Goal: Task Accomplishment & Management: Manage account settings

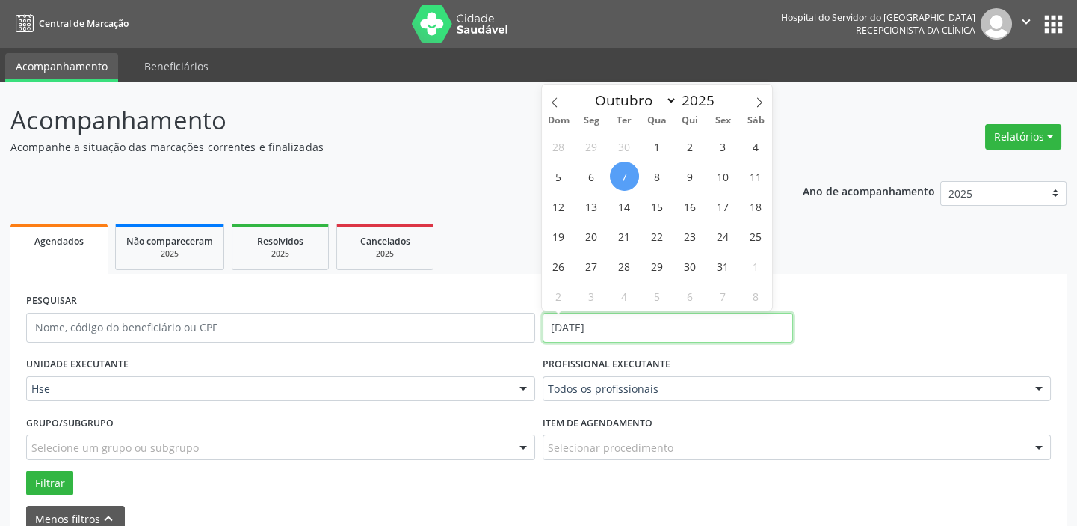
click at [616, 327] on input "[DATE]" at bounding box center [668, 328] width 250 height 30
click at [629, 169] on span "7" at bounding box center [624, 176] width 29 height 29
type input "[DATE]"
click at [629, 169] on span "7" at bounding box center [624, 176] width 29 height 29
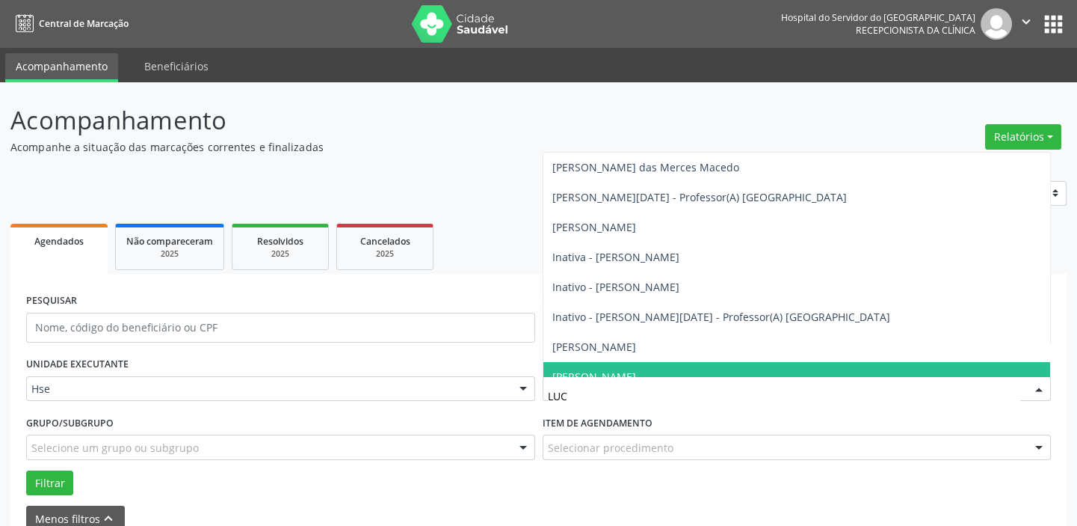
type input "[PERSON_NAME]"
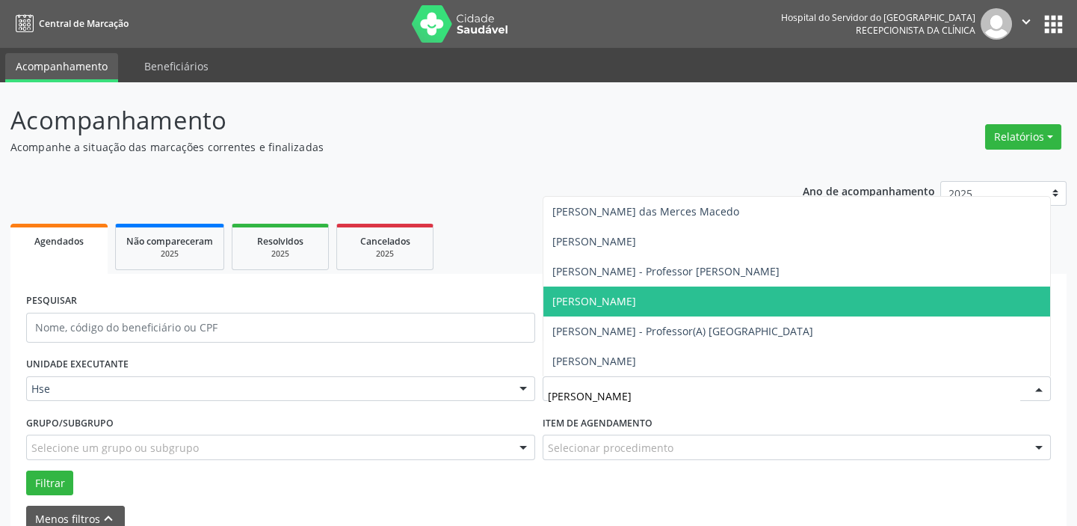
click at [769, 302] on span "[PERSON_NAME]" at bounding box center [798, 301] width 508 height 30
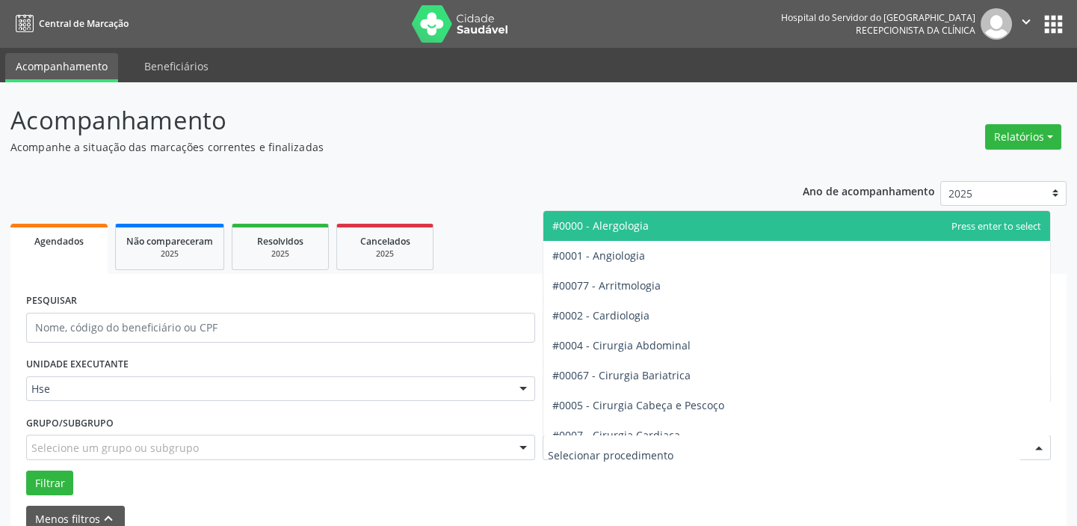
click at [767, 449] on div at bounding box center [797, 446] width 509 height 25
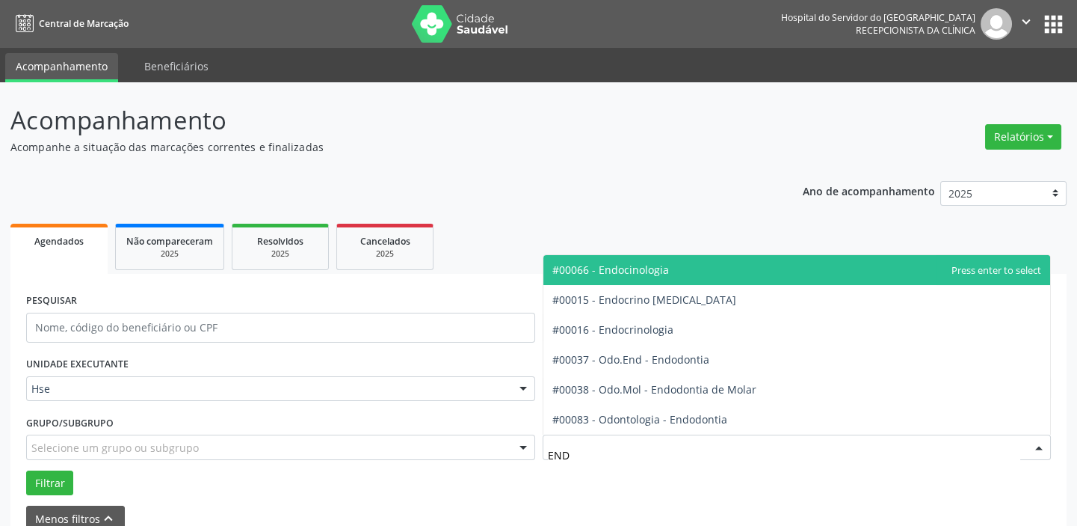
type input "ENDO"
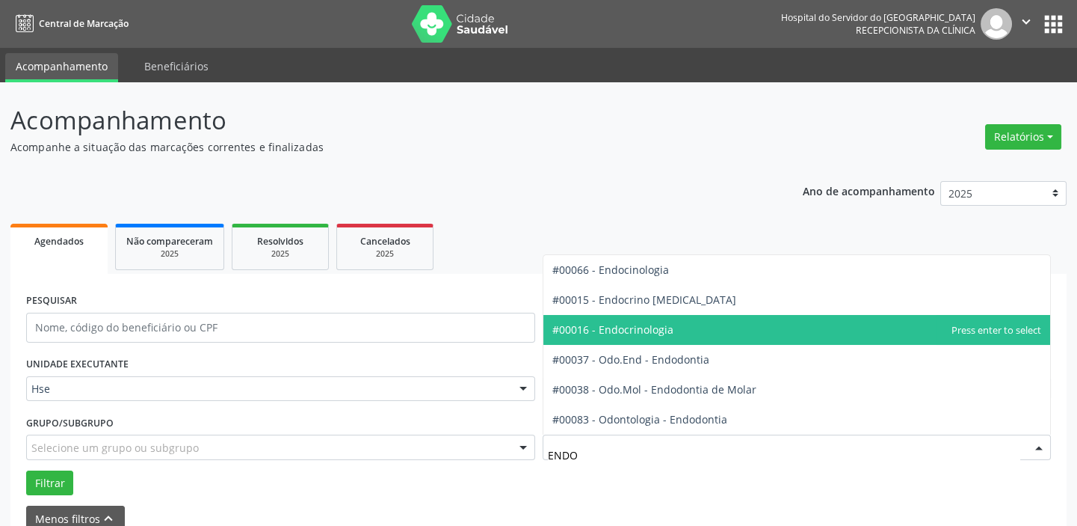
click at [702, 326] on span "#00016 - Endocrinologia" at bounding box center [798, 330] width 508 height 30
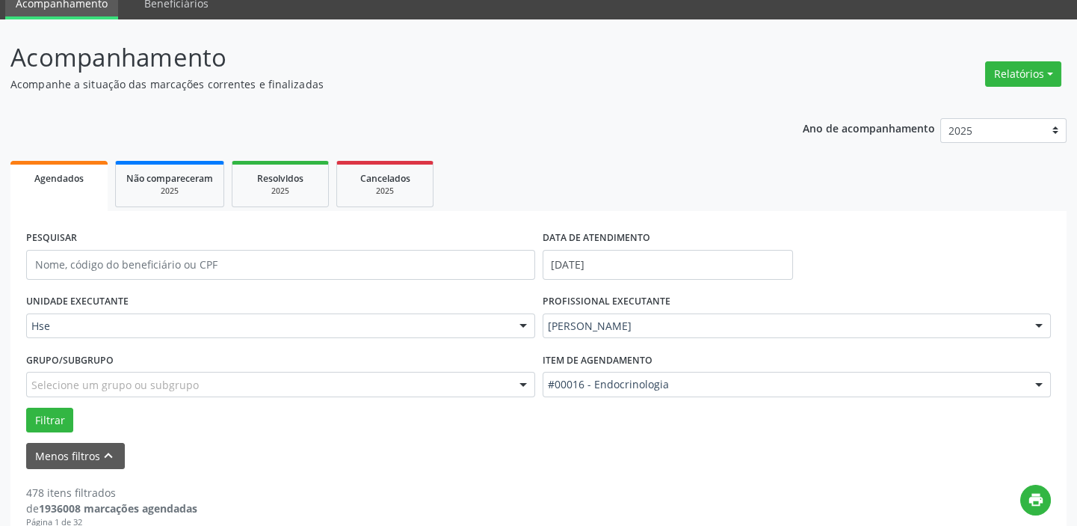
scroll to position [203, 0]
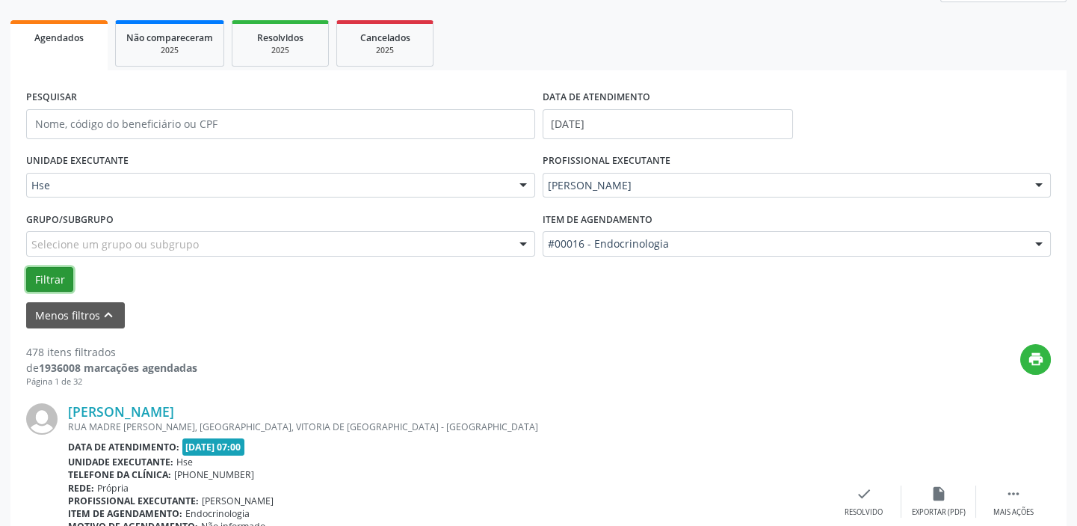
click at [60, 277] on button "Filtrar" at bounding box center [49, 279] width 47 height 25
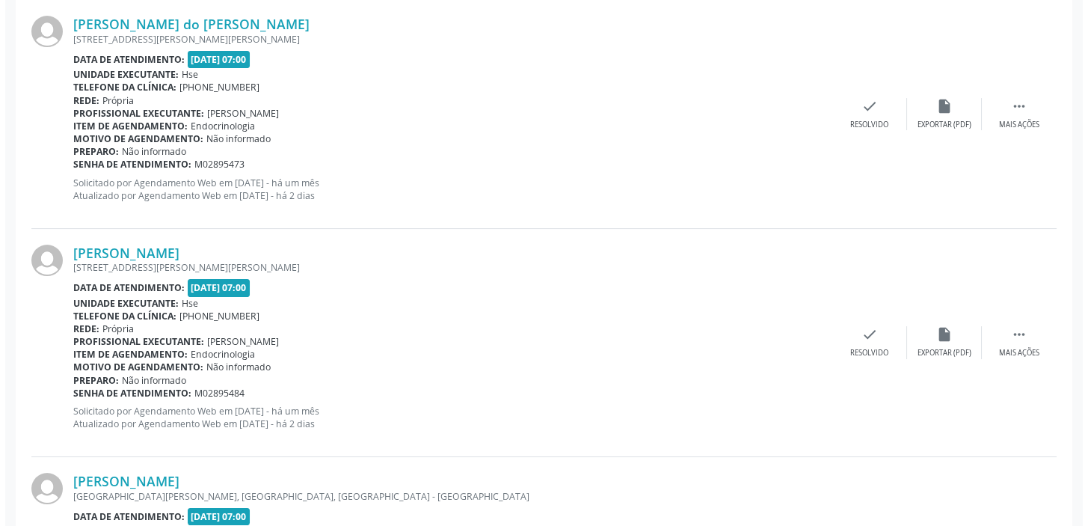
scroll to position [428, 0]
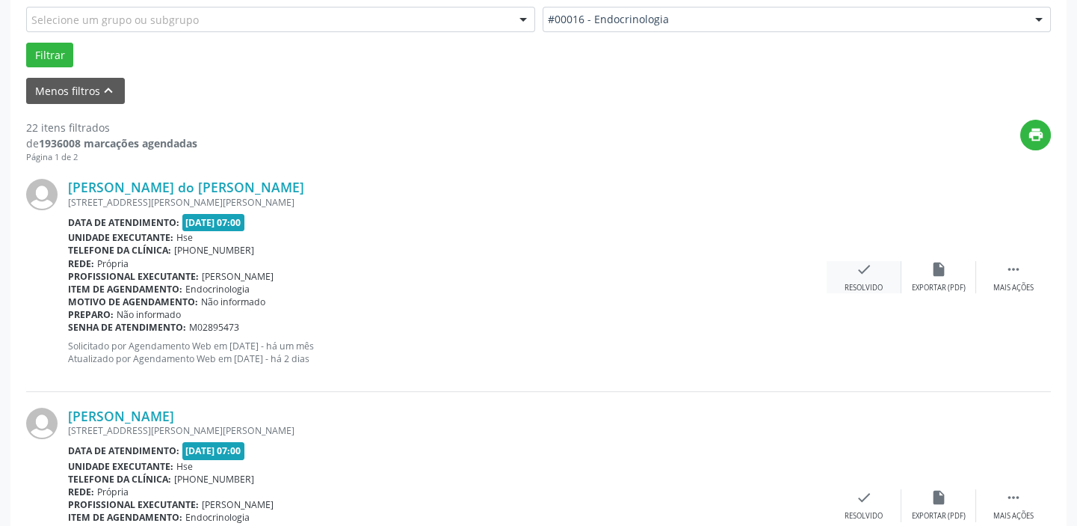
click at [860, 269] on icon "check" at bounding box center [864, 269] width 16 height 16
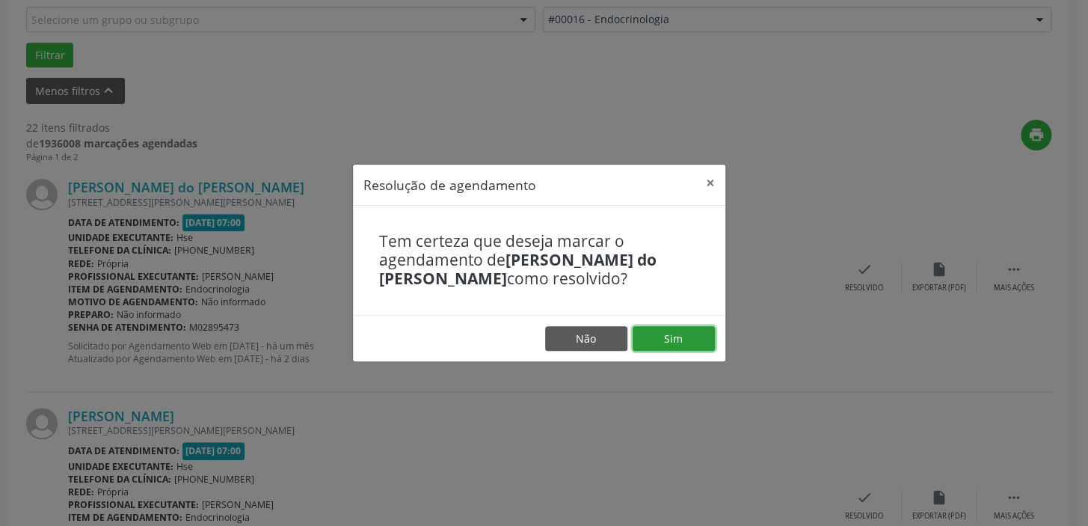
click at [672, 336] on button "Sim" at bounding box center [674, 338] width 82 height 25
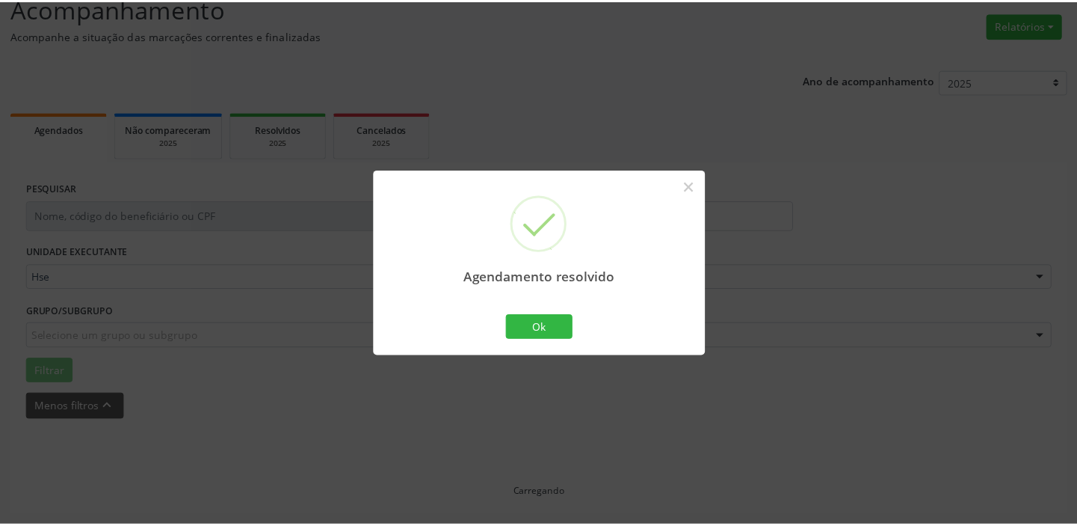
scroll to position [111, 0]
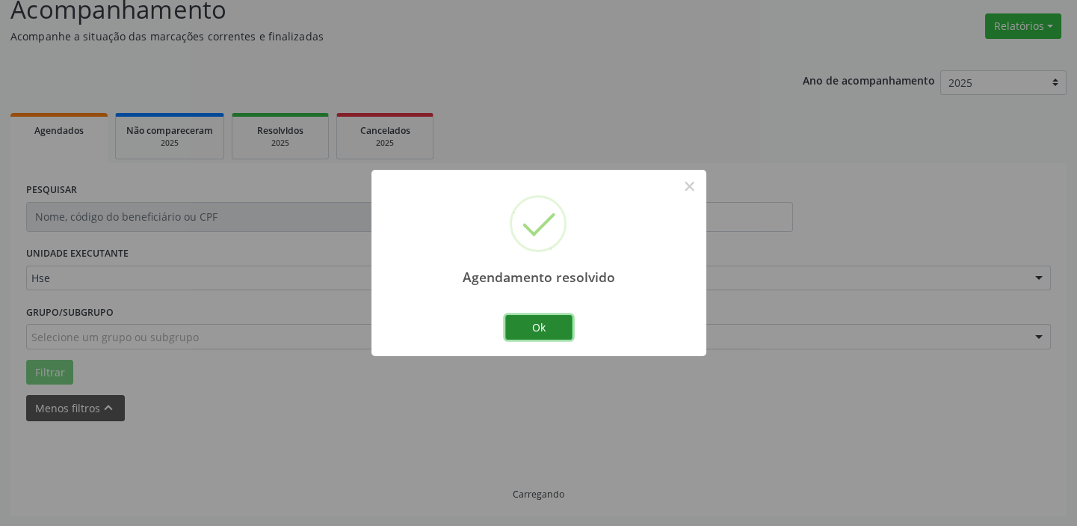
click at [553, 331] on button "Ok" at bounding box center [538, 327] width 67 height 25
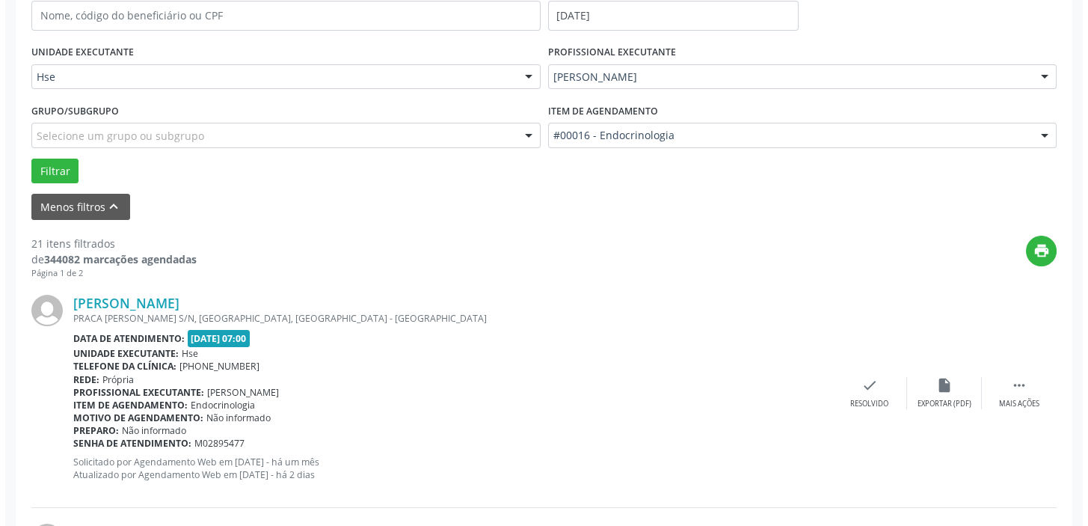
scroll to position [314, 0]
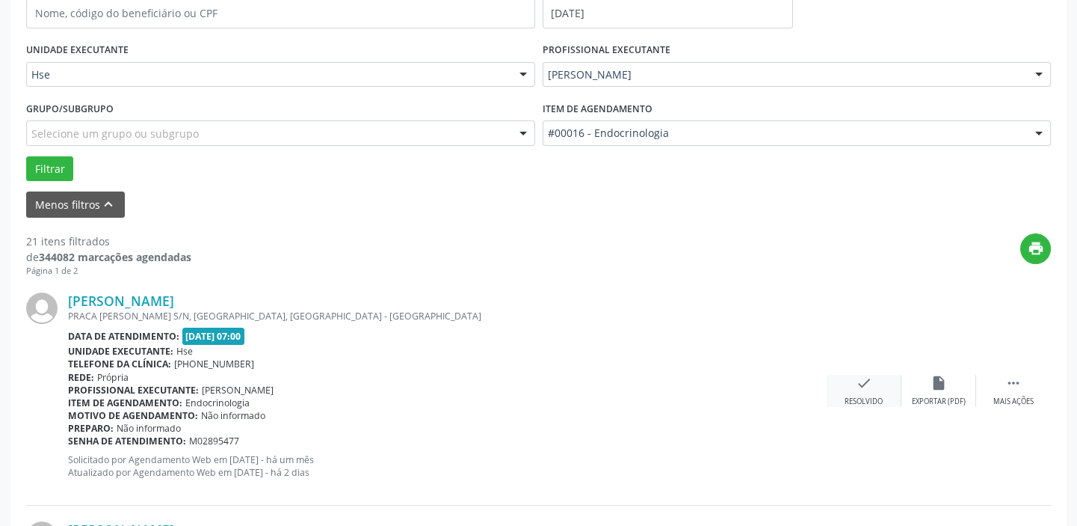
click at [856, 381] on icon "check" at bounding box center [864, 383] width 16 height 16
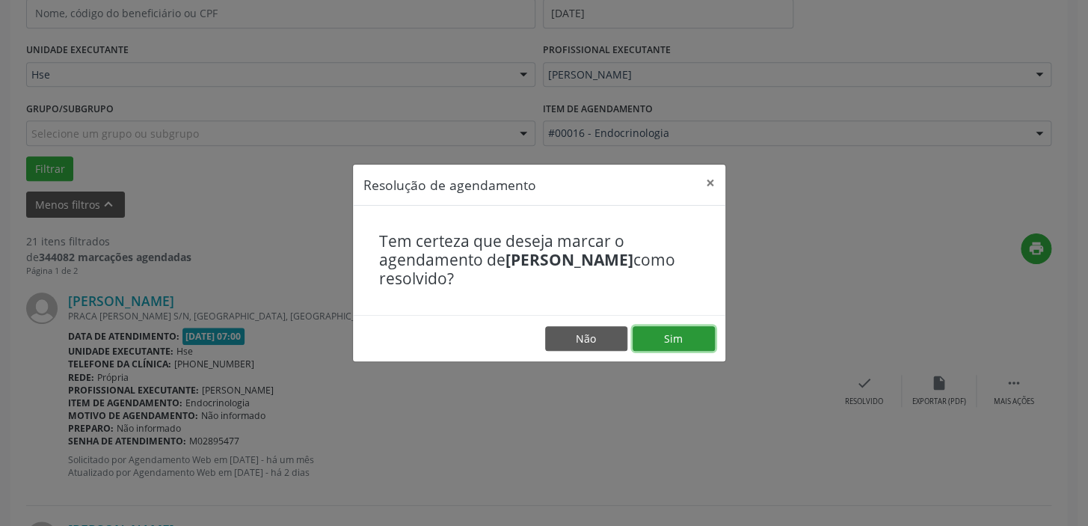
click at [673, 339] on button "Sim" at bounding box center [674, 338] width 82 height 25
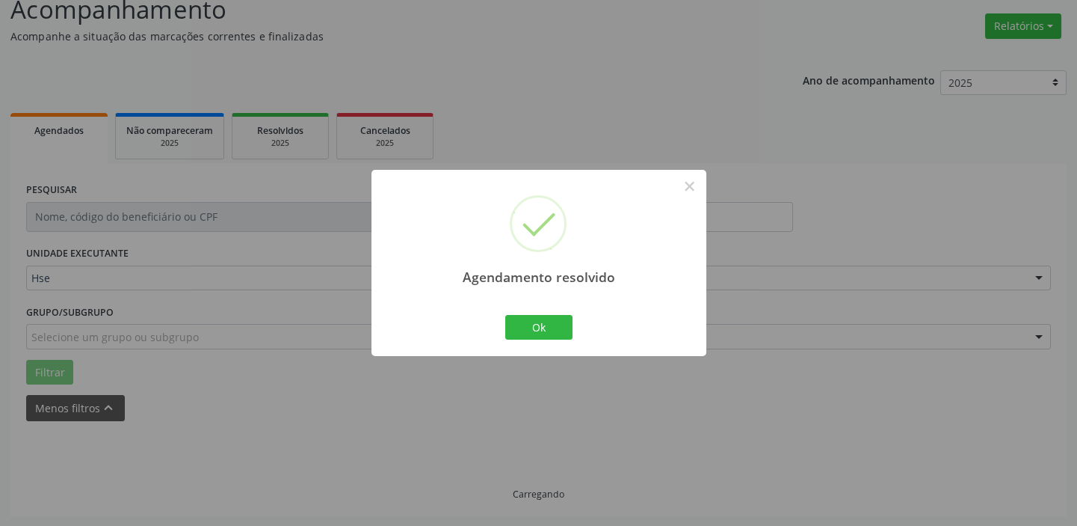
scroll to position [126, 0]
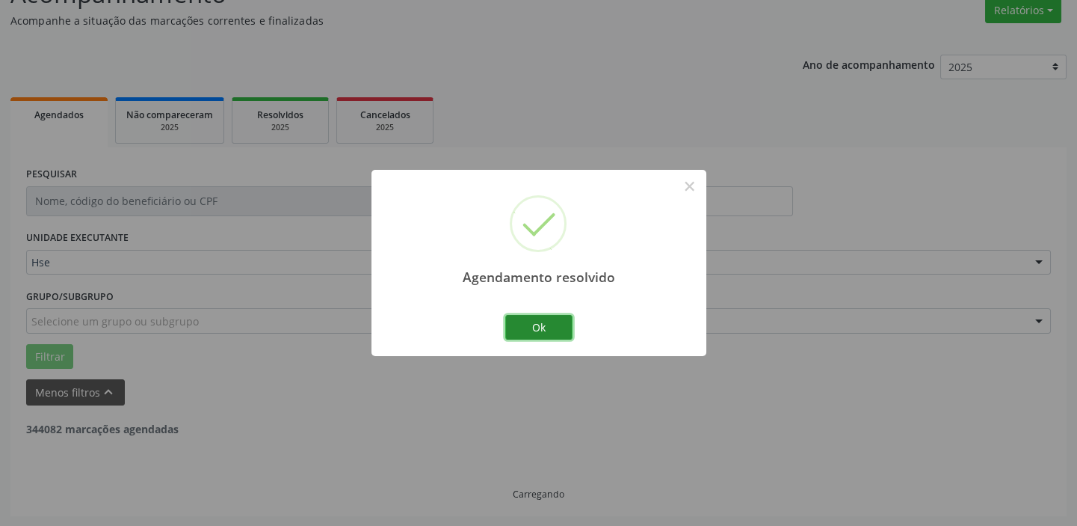
click at [545, 329] on button "Ok" at bounding box center [538, 327] width 67 height 25
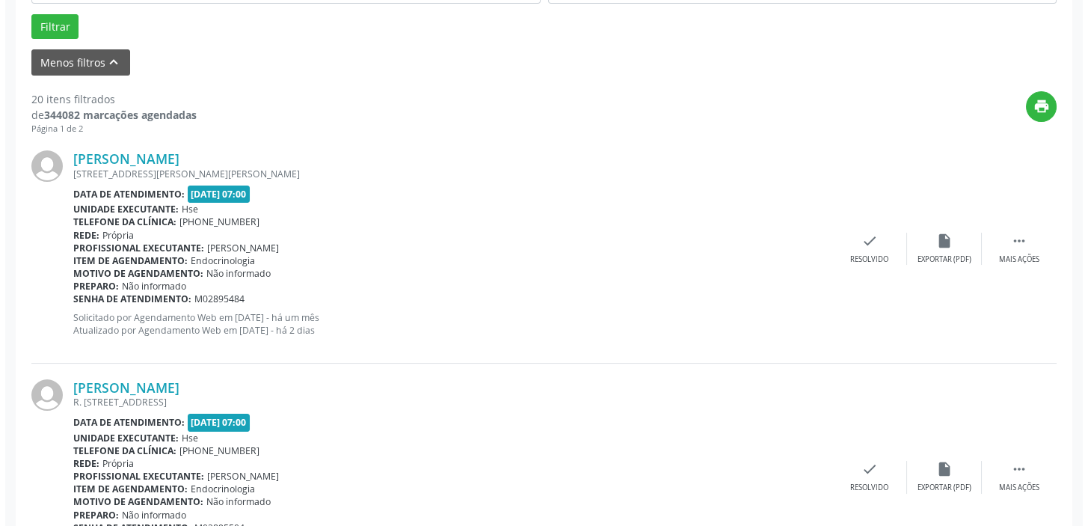
scroll to position [534, 0]
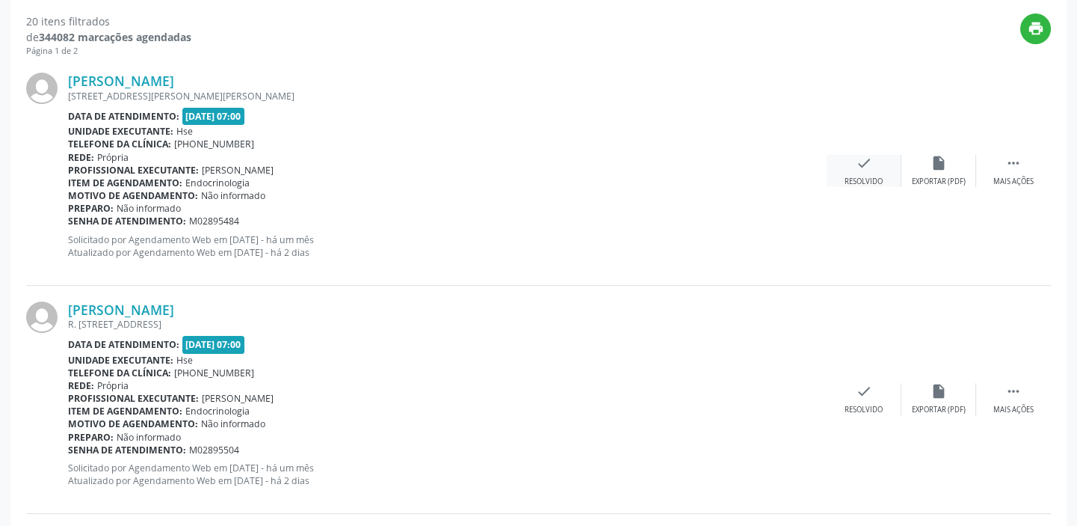
click at [858, 171] on div "check Resolvido" at bounding box center [864, 171] width 75 height 32
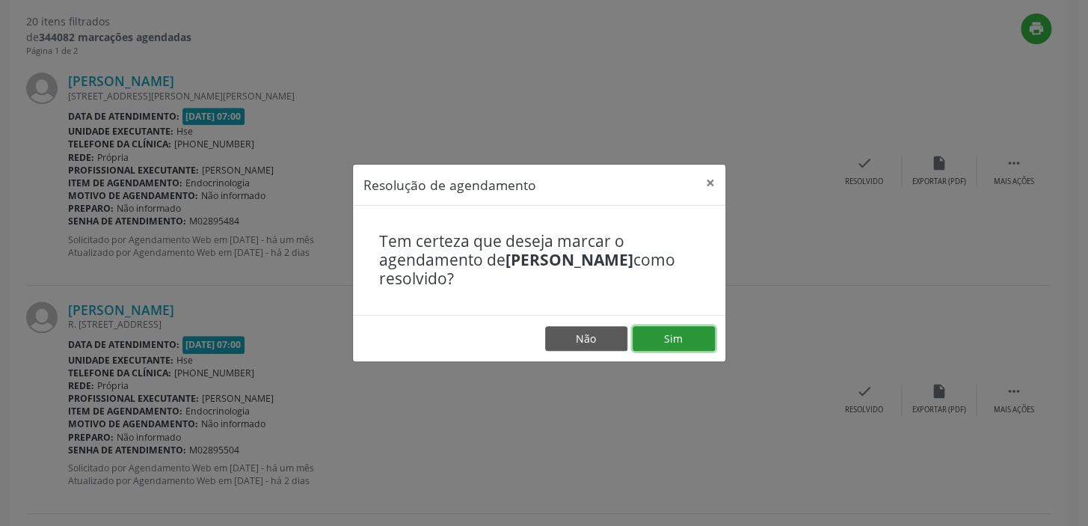
click at [699, 336] on button "Sim" at bounding box center [674, 338] width 82 height 25
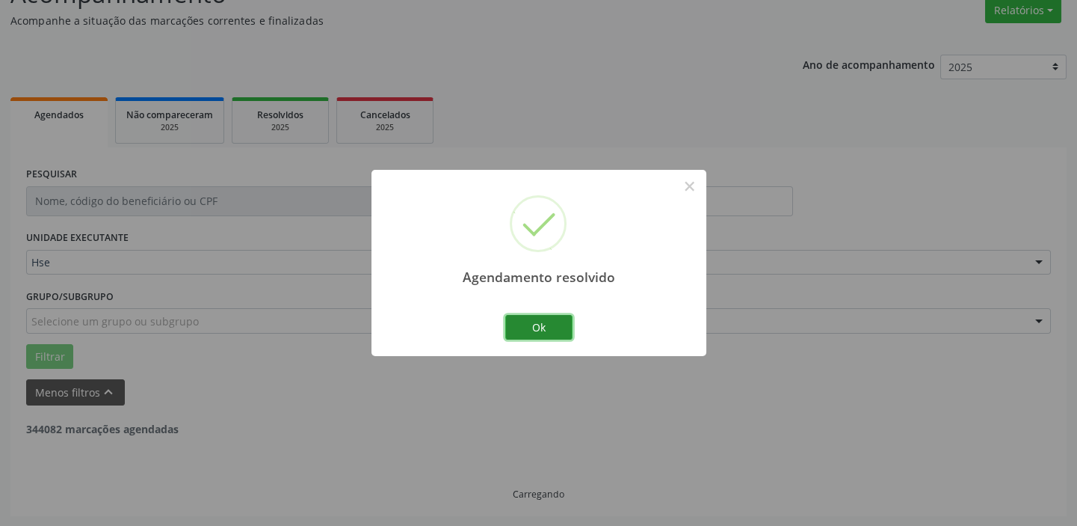
click at [557, 321] on button "Ok" at bounding box center [538, 327] width 67 height 25
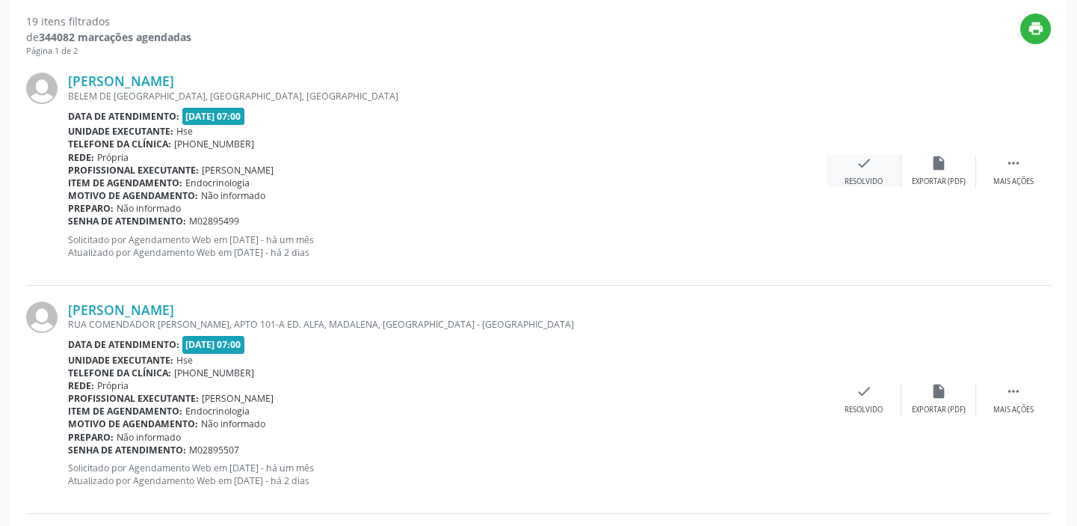
click at [874, 173] on div "check Resolvido" at bounding box center [864, 171] width 75 height 32
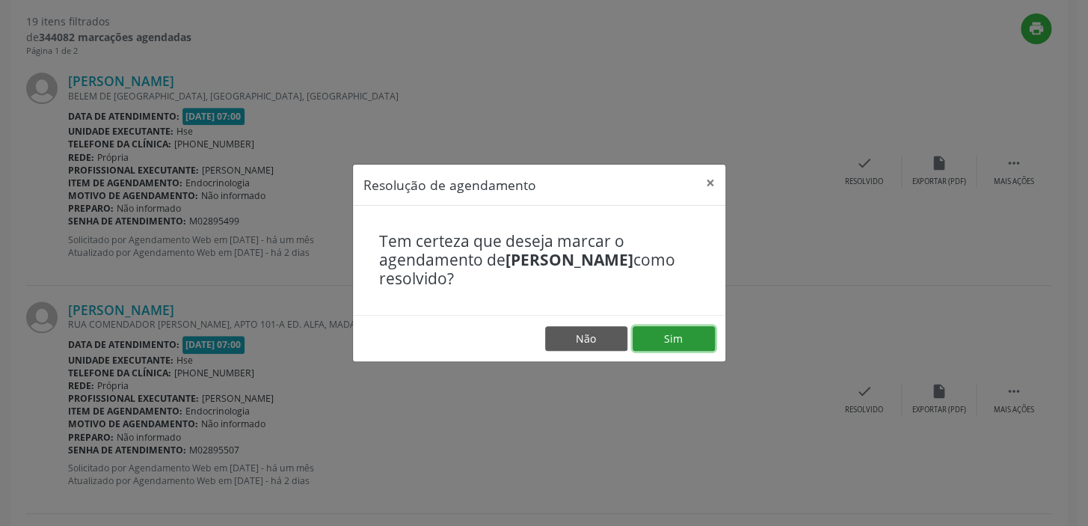
click at [687, 333] on button "Sim" at bounding box center [674, 338] width 82 height 25
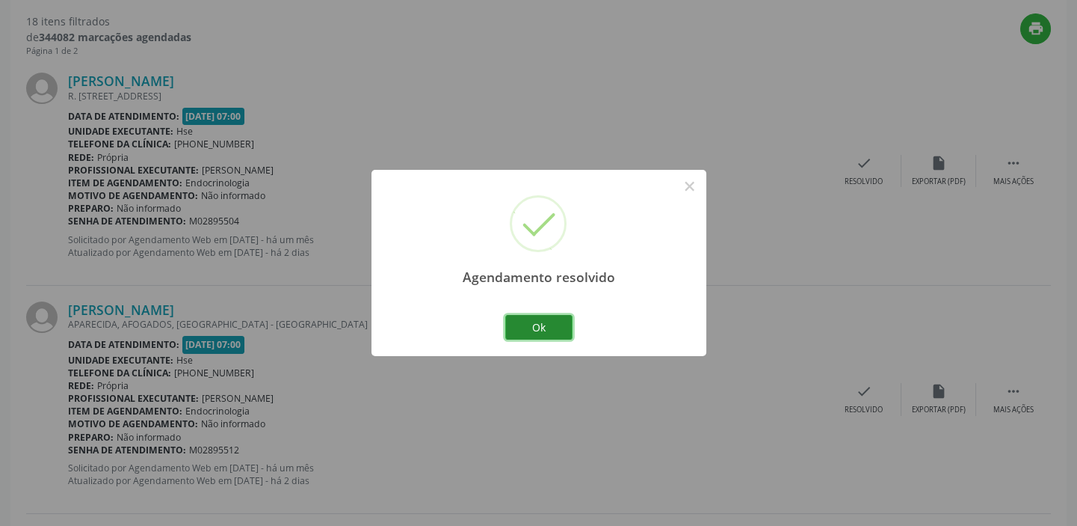
click at [550, 326] on button "Ok" at bounding box center [538, 327] width 67 height 25
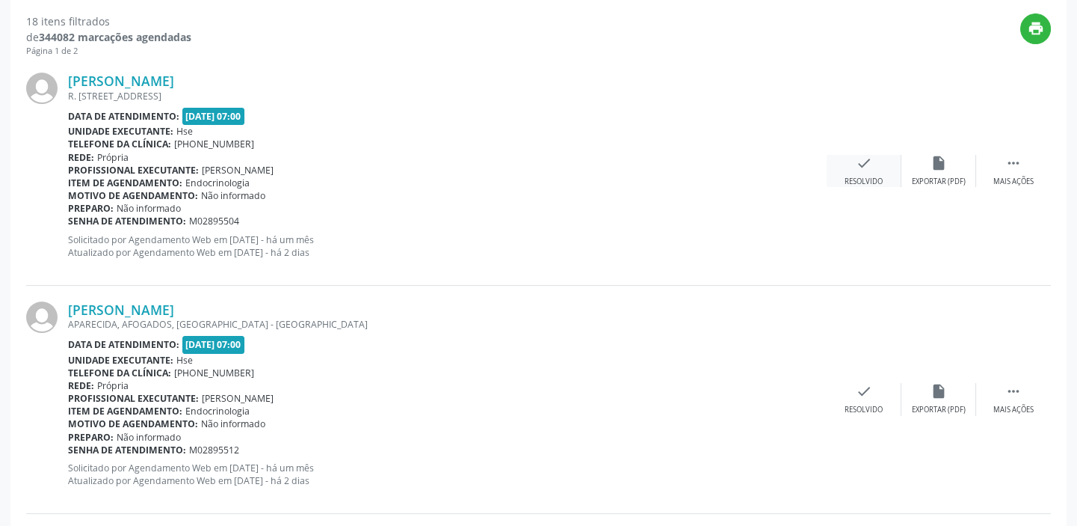
click at [867, 166] on icon "check" at bounding box center [864, 163] width 16 height 16
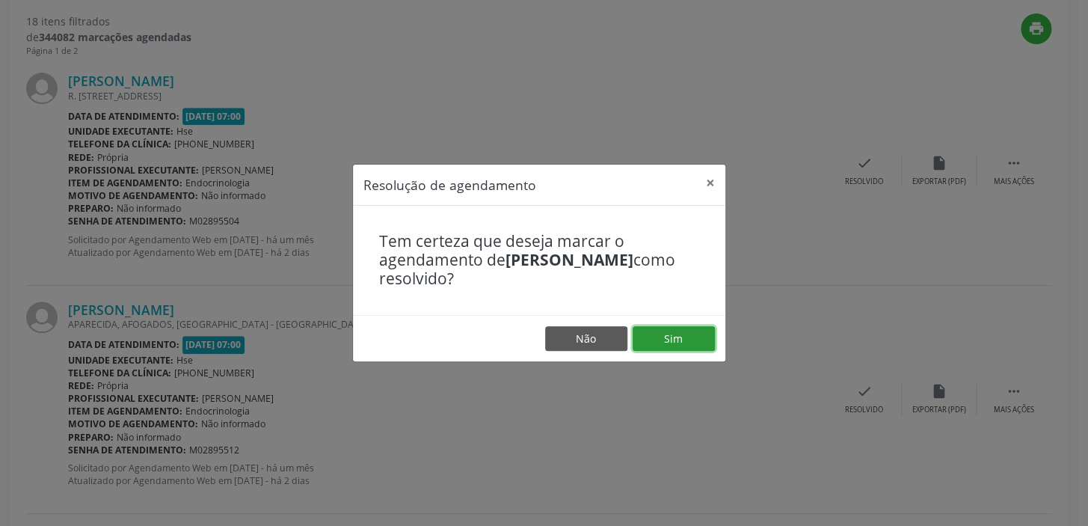
click at [686, 343] on button "Sim" at bounding box center [674, 338] width 82 height 25
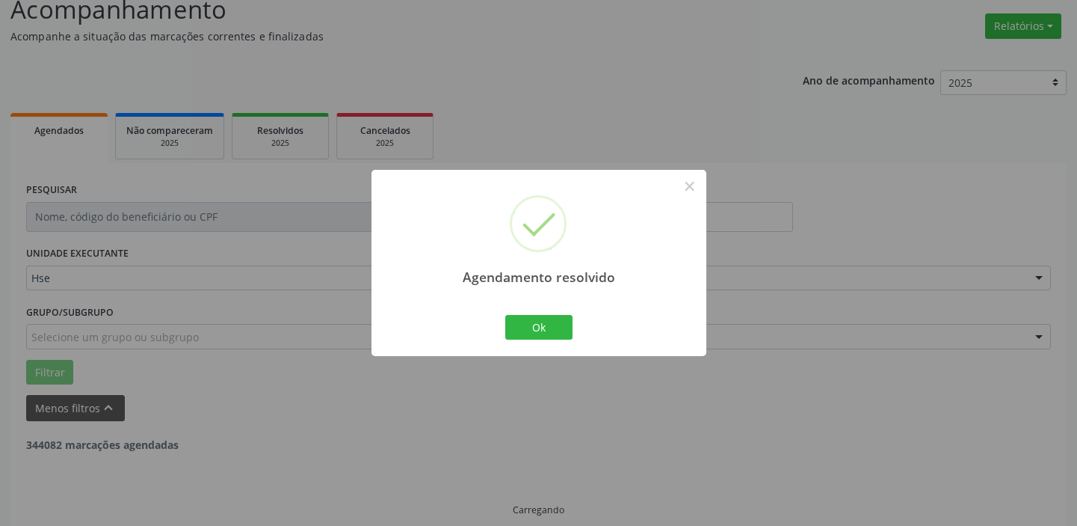
scroll to position [126, 0]
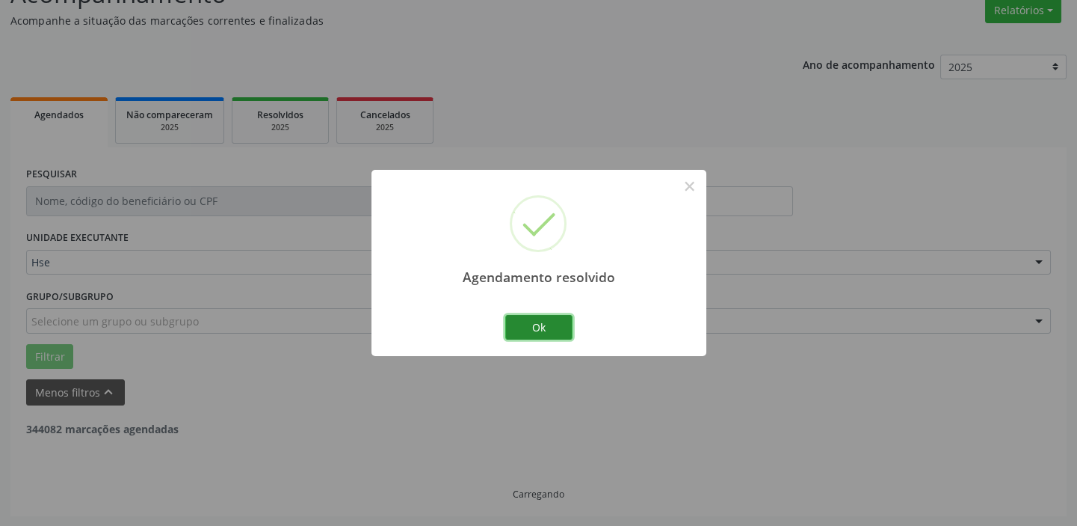
click at [568, 319] on button "Ok" at bounding box center [538, 327] width 67 height 25
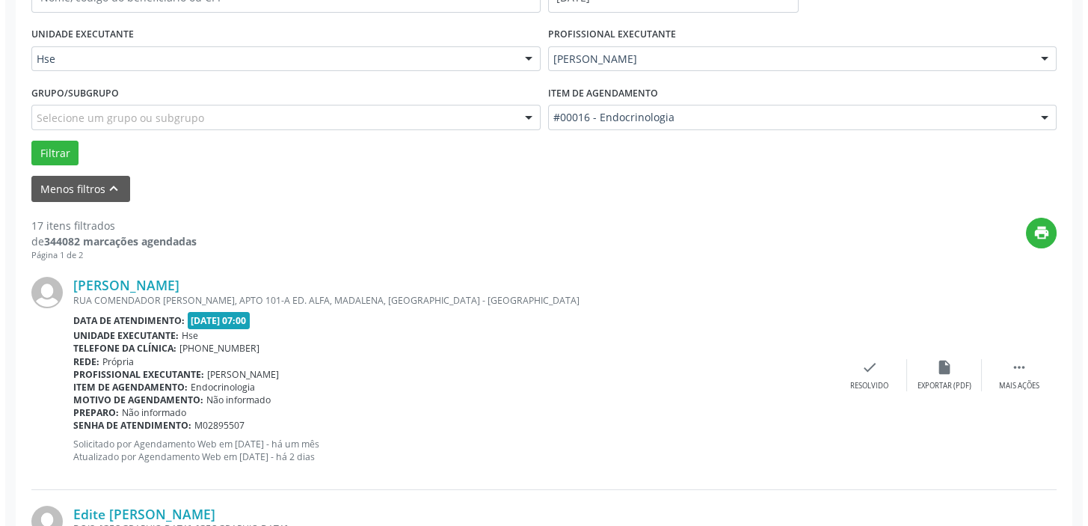
scroll to position [398, 0]
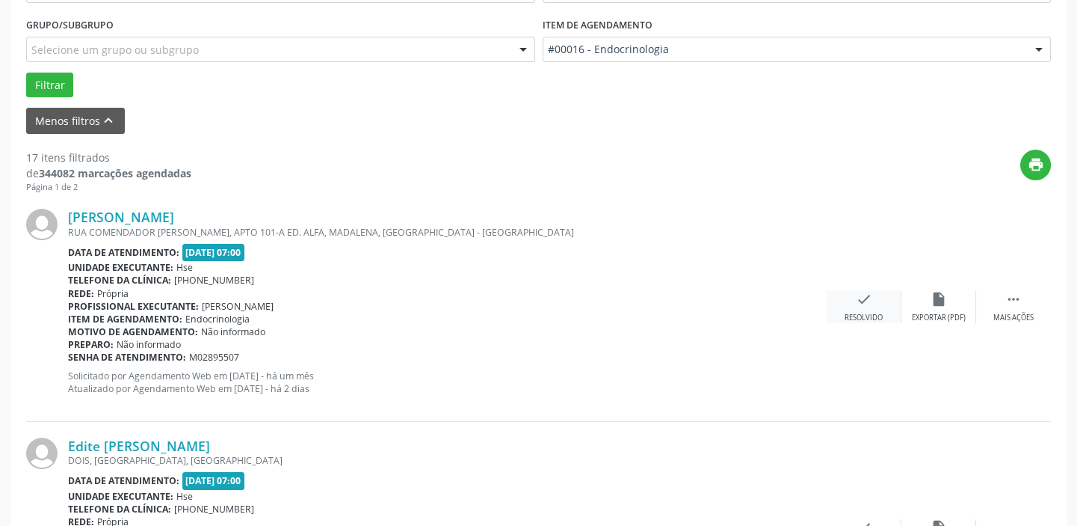
click at [865, 301] on icon "check" at bounding box center [864, 299] width 16 height 16
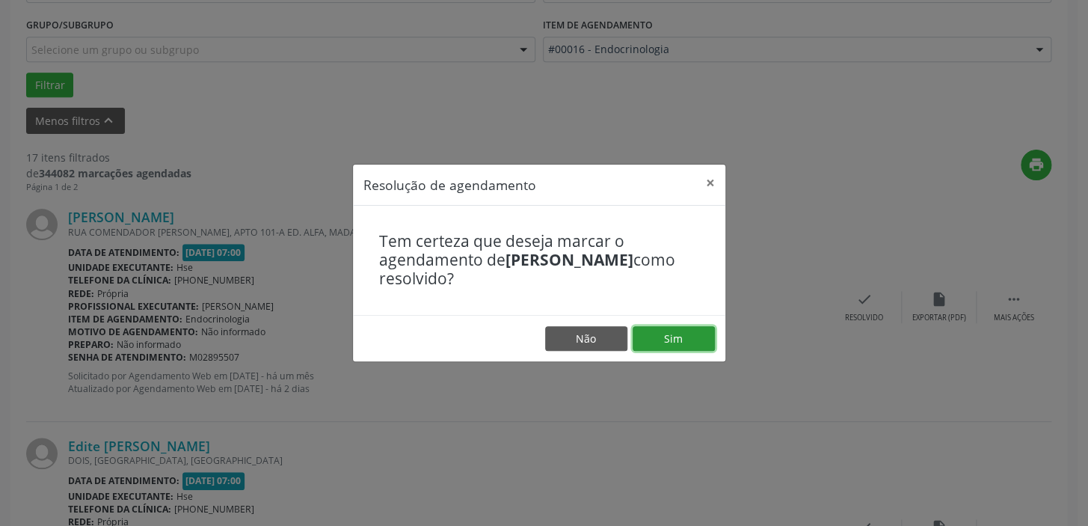
click at [696, 339] on button "Sim" at bounding box center [674, 338] width 82 height 25
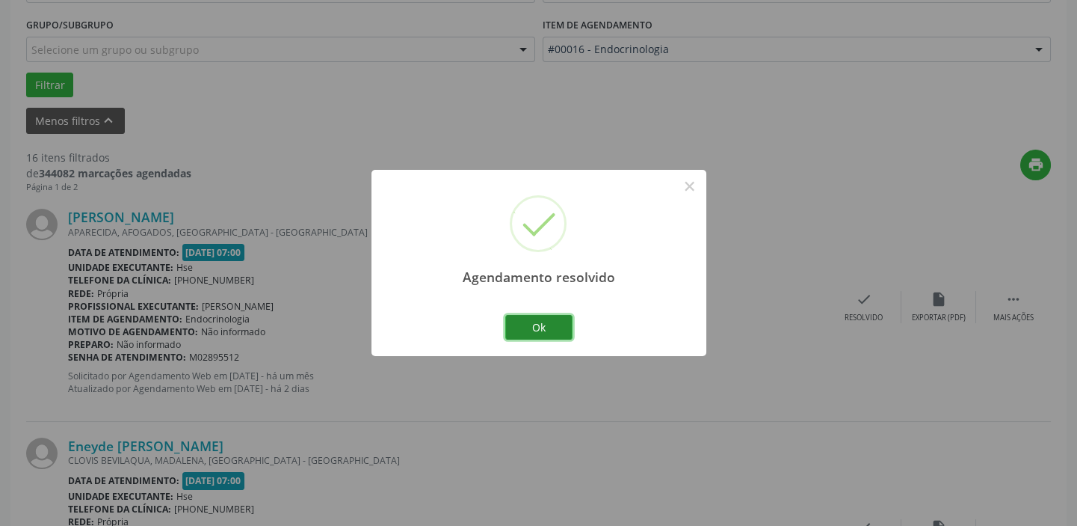
click at [552, 325] on button "Ok" at bounding box center [538, 327] width 67 height 25
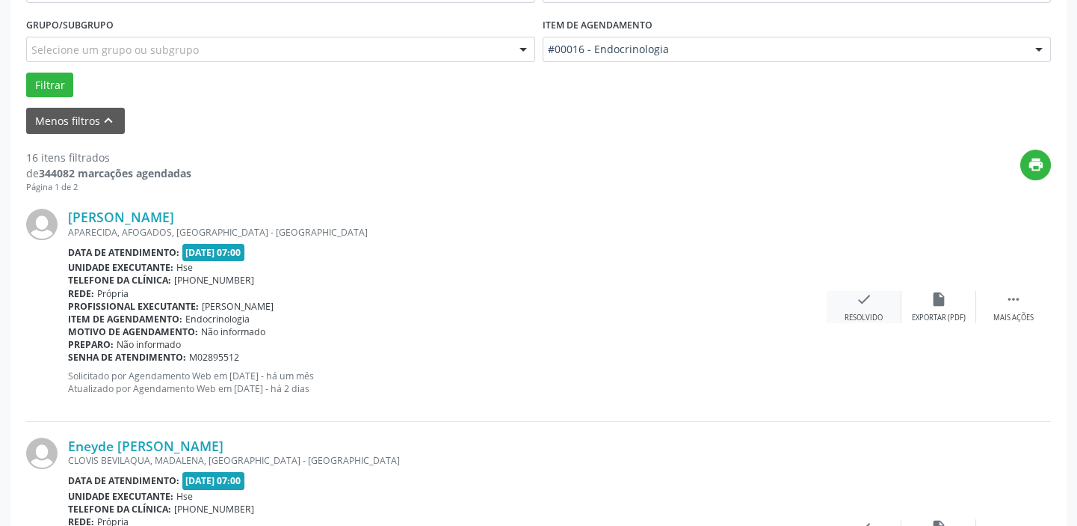
click at [855, 313] on div "Resolvido" at bounding box center [864, 318] width 38 height 10
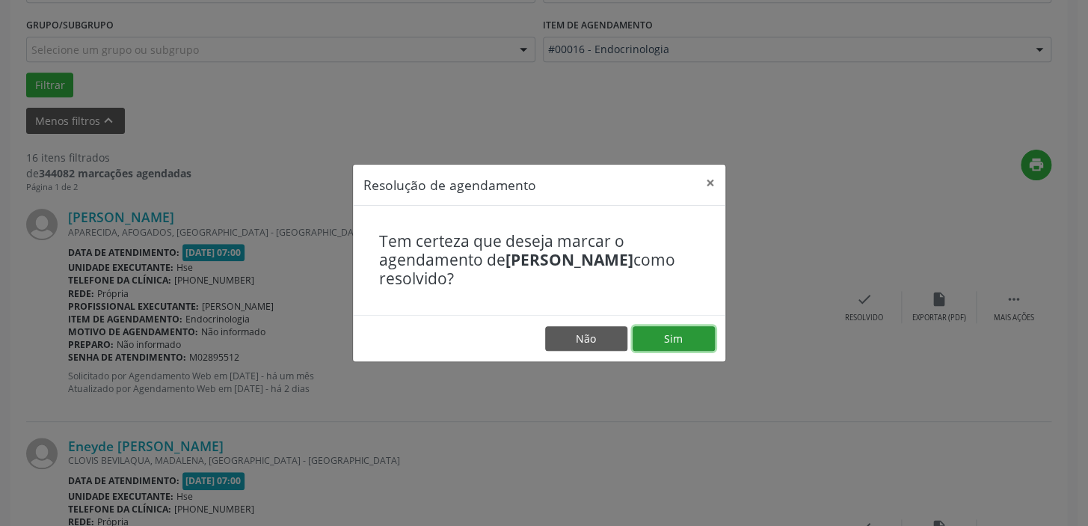
click at [680, 345] on button "Sim" at bounding box center [674, 338] width 82 height 25
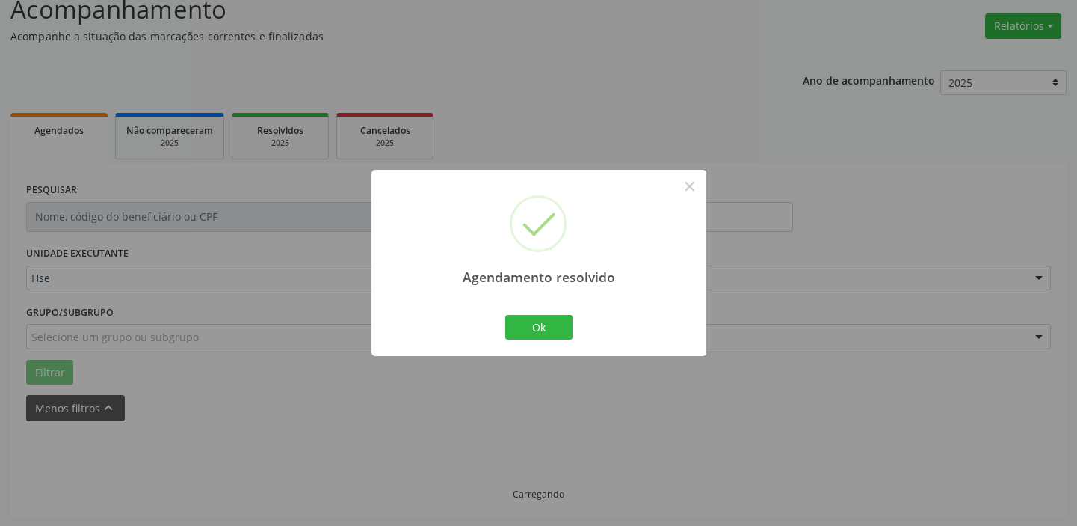
scroll to position [126, 0]
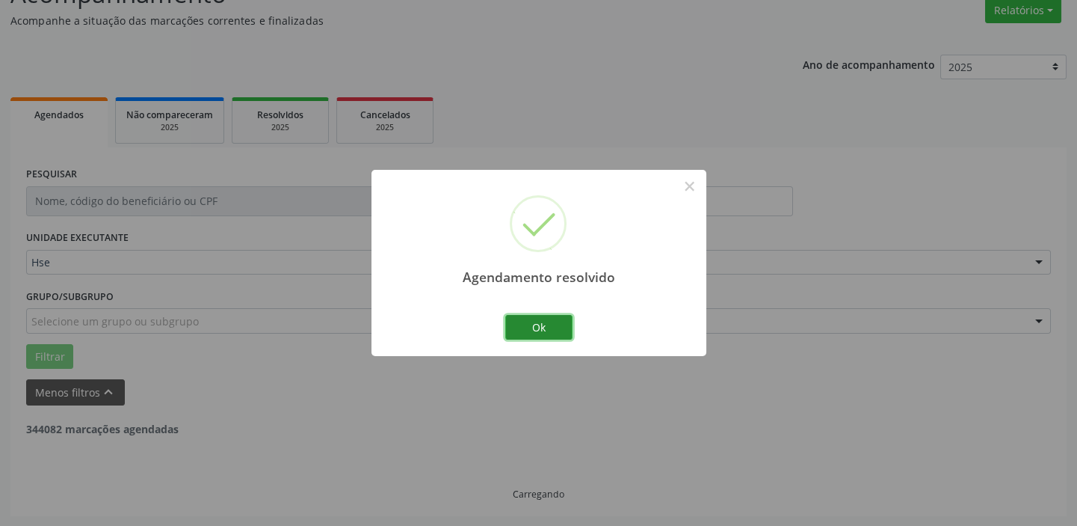
click at [550, 329] on button "Ok" at bounding box center [538, 327] width 67 height 25
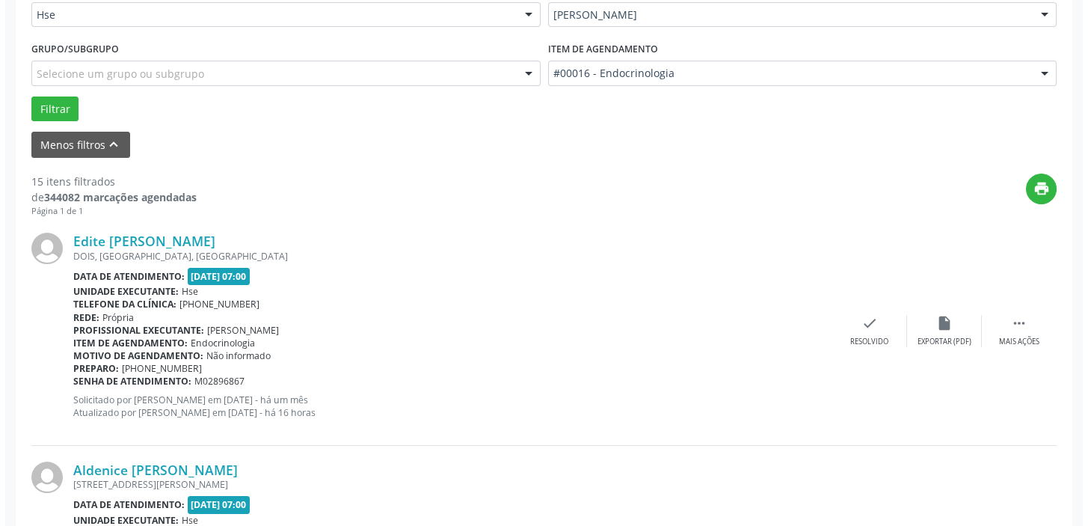
scroll to position [398, 0]
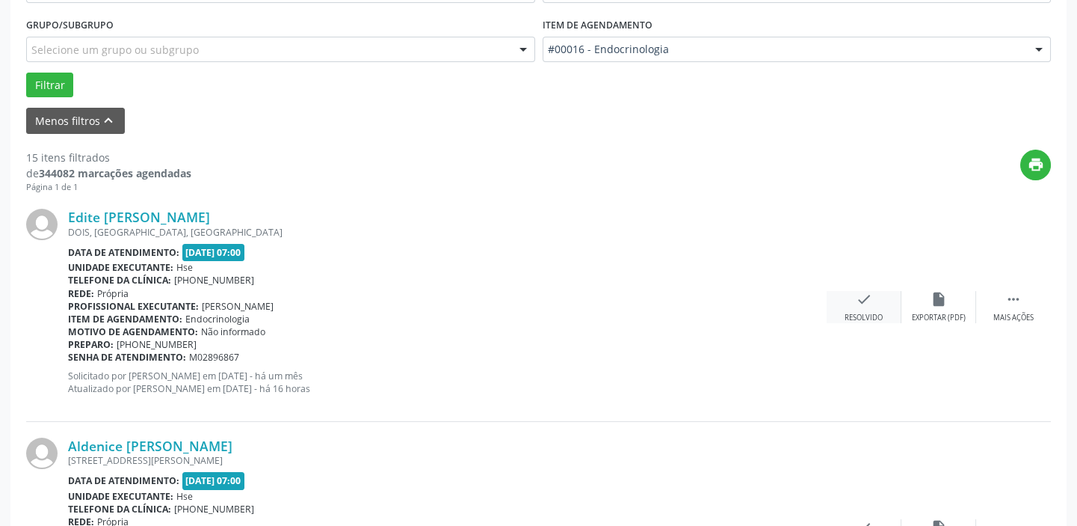
click at [866, 303] on icon "check" at bounding box center [864, 299] width 16 height 16
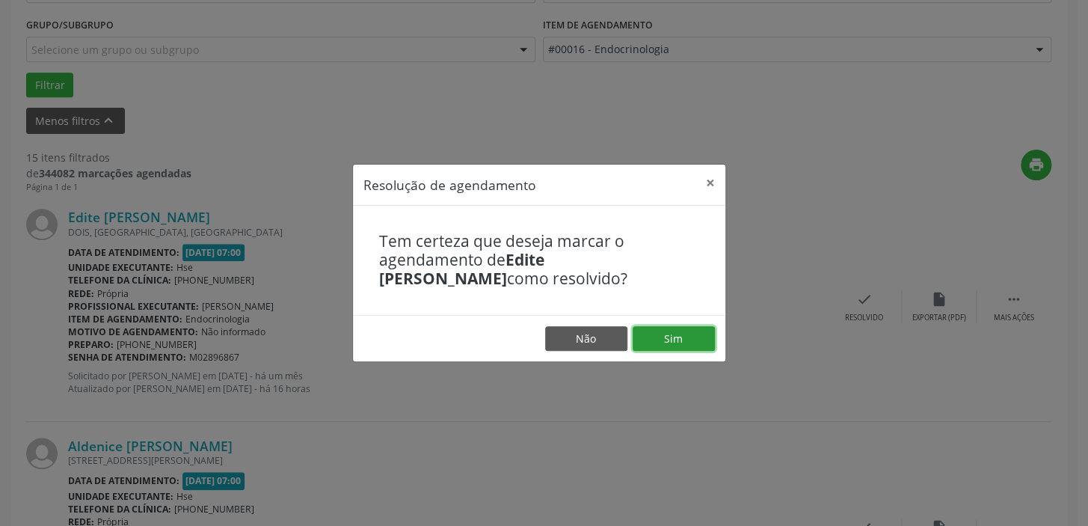
click at [674, 344] on button "Sim" at bounding box center [674, 338] width 82 height 25
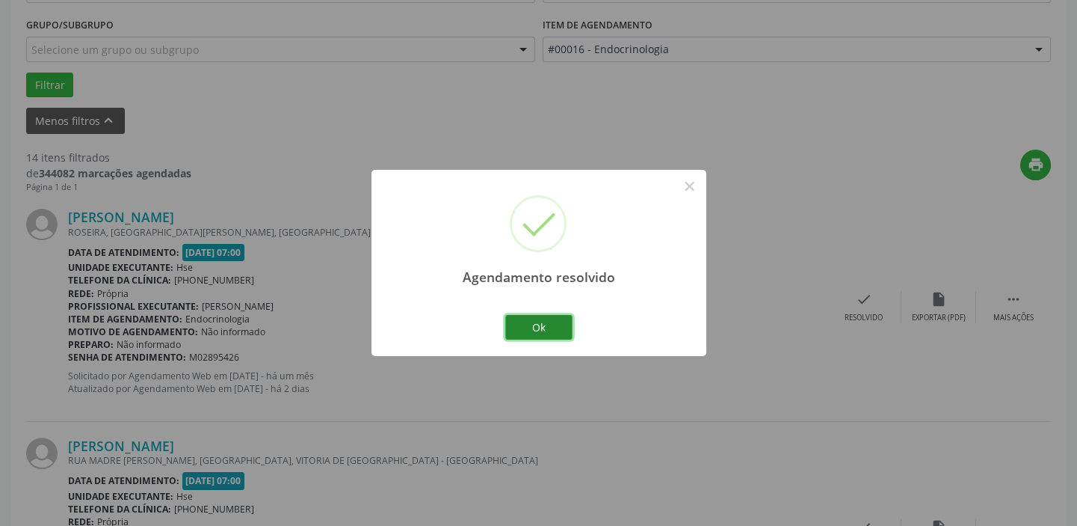
click at [539, 317] on button "Ok" at bounding box center [538, 327] width 67 height 25
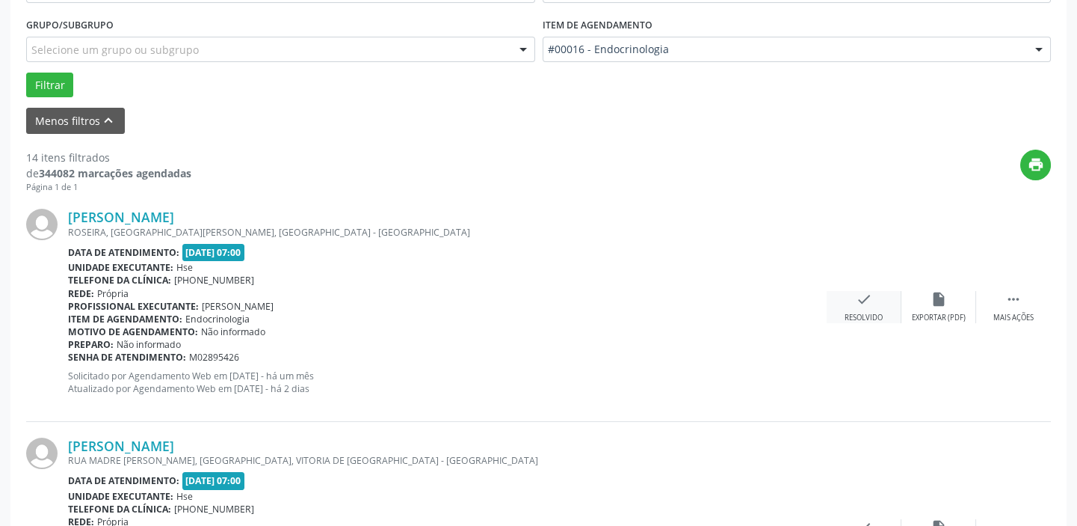
click at [873, 307] on div "check Resolvido" at bounding box center [864, 307] width 75 height 32
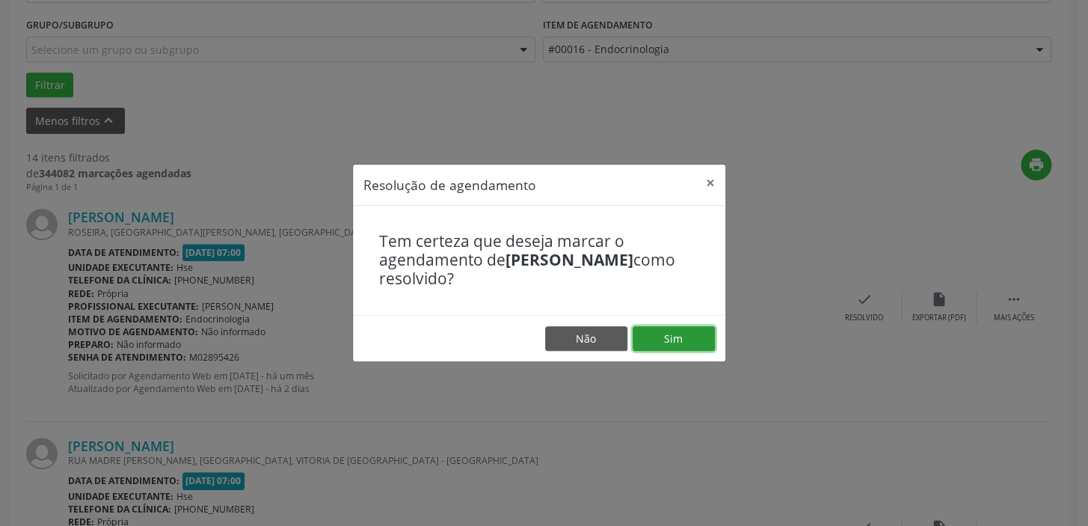
click at [672, 336] on button "Sim" at bounding box center [674, 338] width 82 height 25
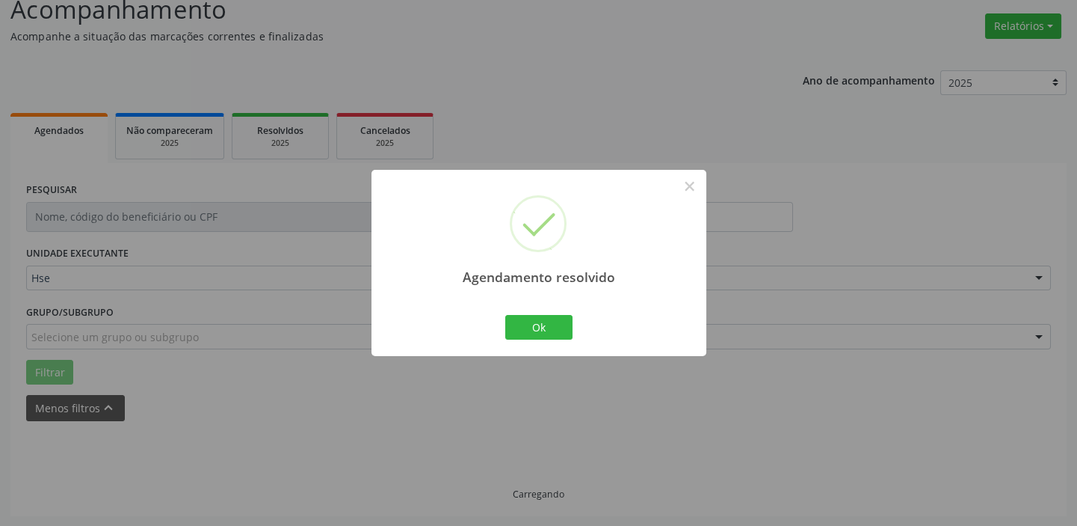
scroll to position [126, 0]
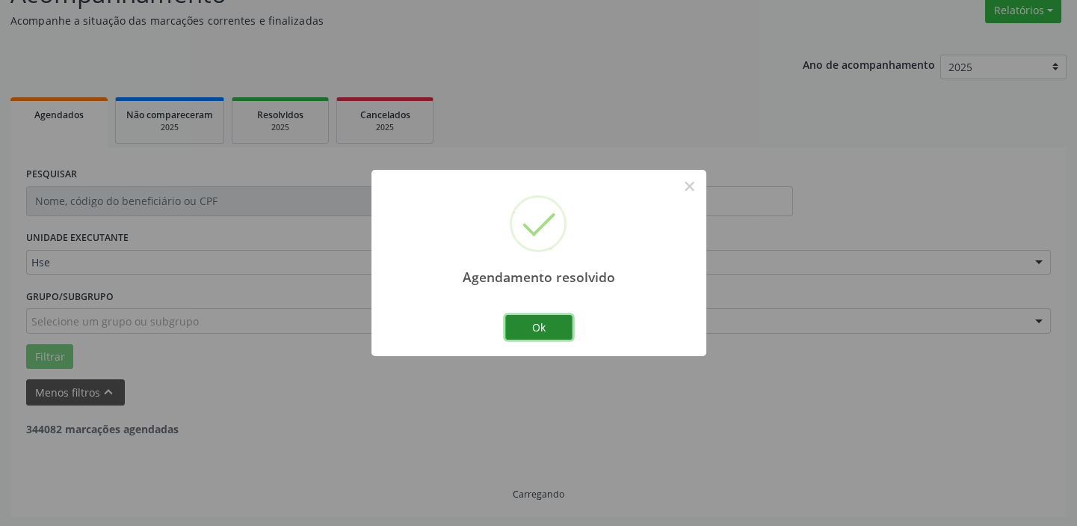
click at [548, 319] on button "Ok" at bounding box center [538, 327] width 67 height 25
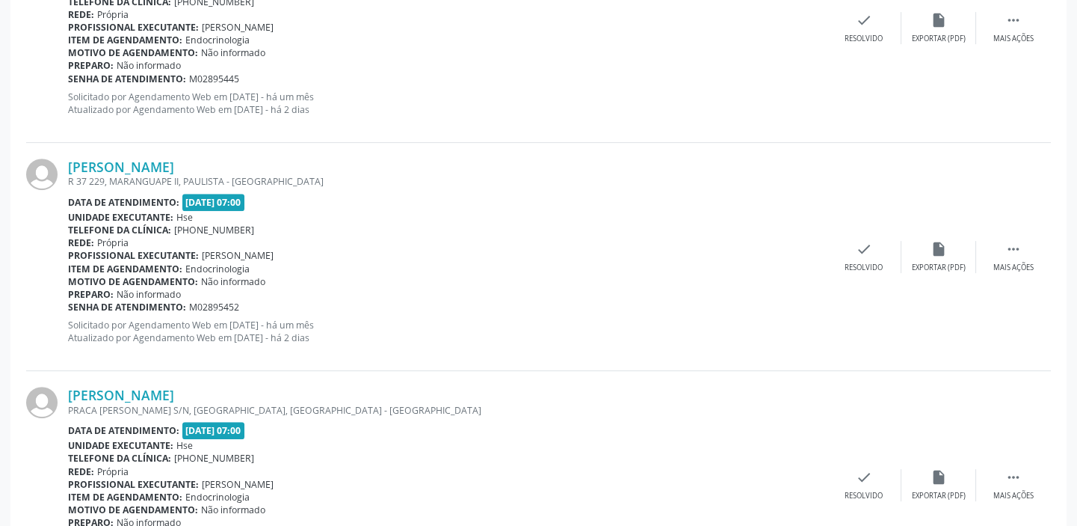
scroll to position [1350, 0]
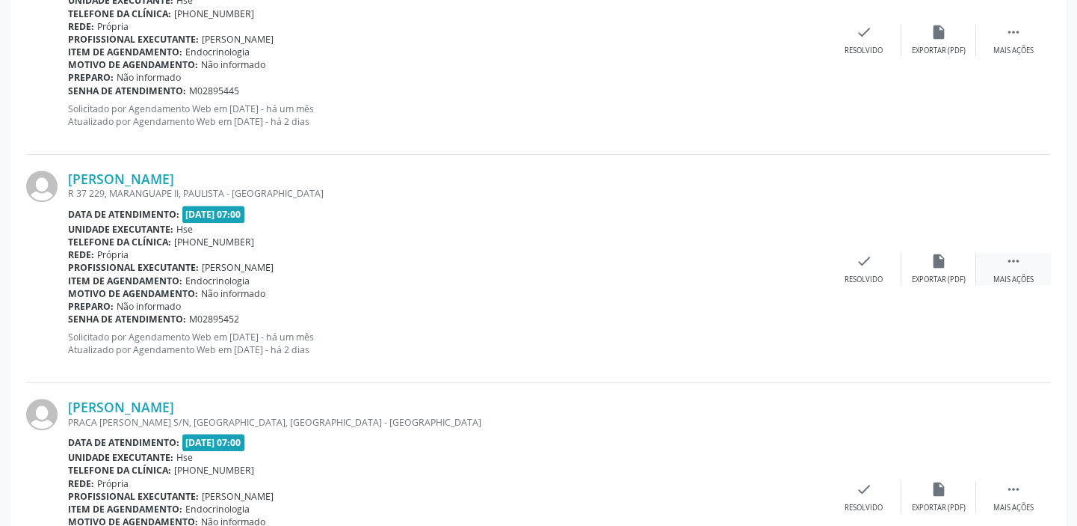
click at [1023, 274] on div "Mais ações" at bounding box center [1014, 279] width 40 height 10
click at [937, 267] on div "alarm_off Não compareceu" at bounding box center [939, 269] width 75 height 32
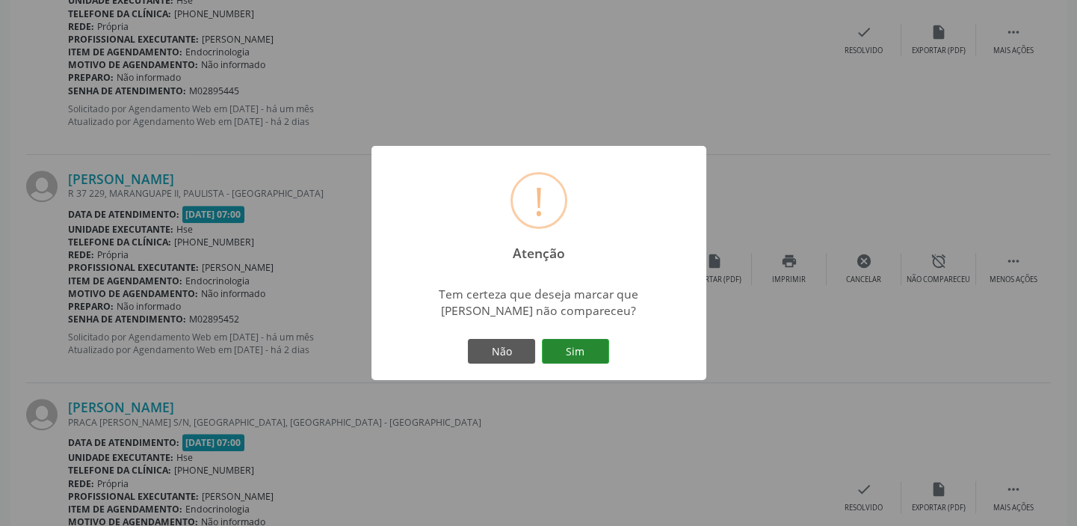
click at [568, 343] on button "Sim" at bounding box center [575, 351] width 67 height 25
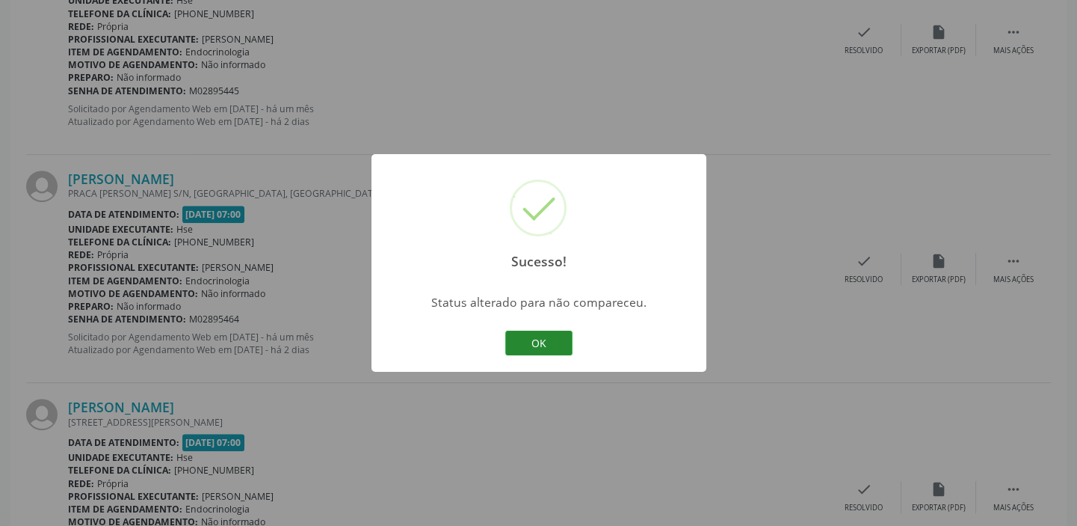
click at [539, 334] on button "OK" at bounding box center [538, 342] width 67 height 25
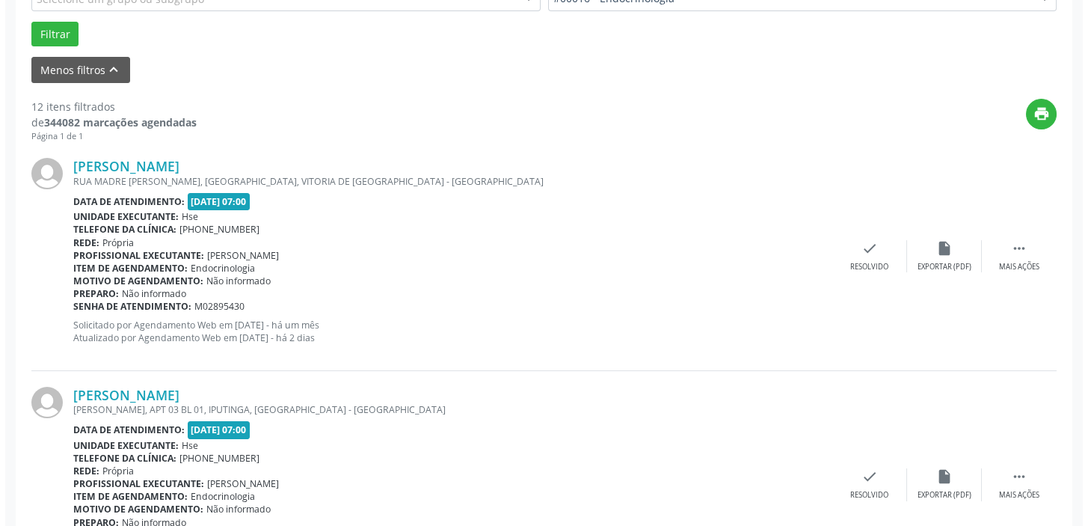
scroll to position [381, 0]
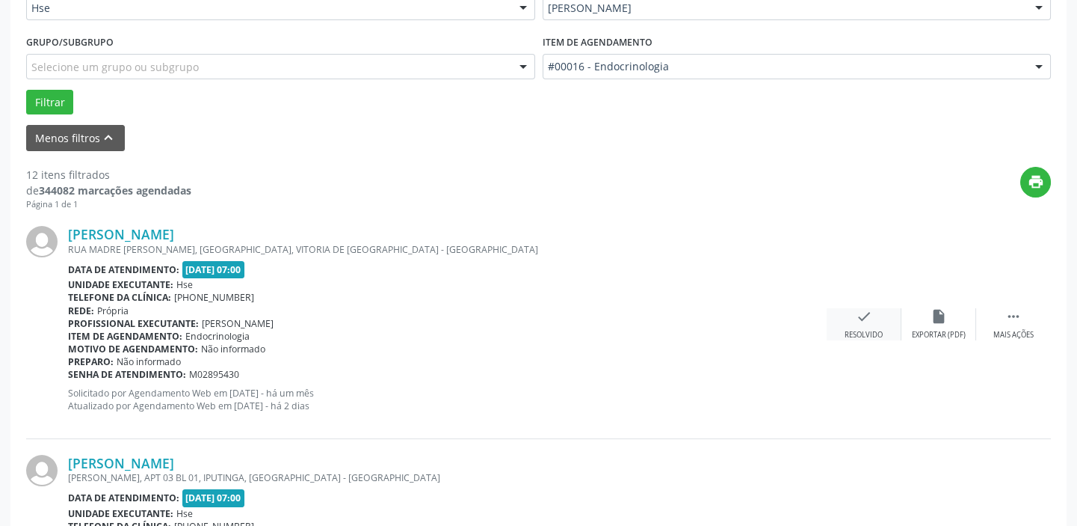
click at [867, 318] on icon "check" at bounding box center [864, 316] width 16 height 16
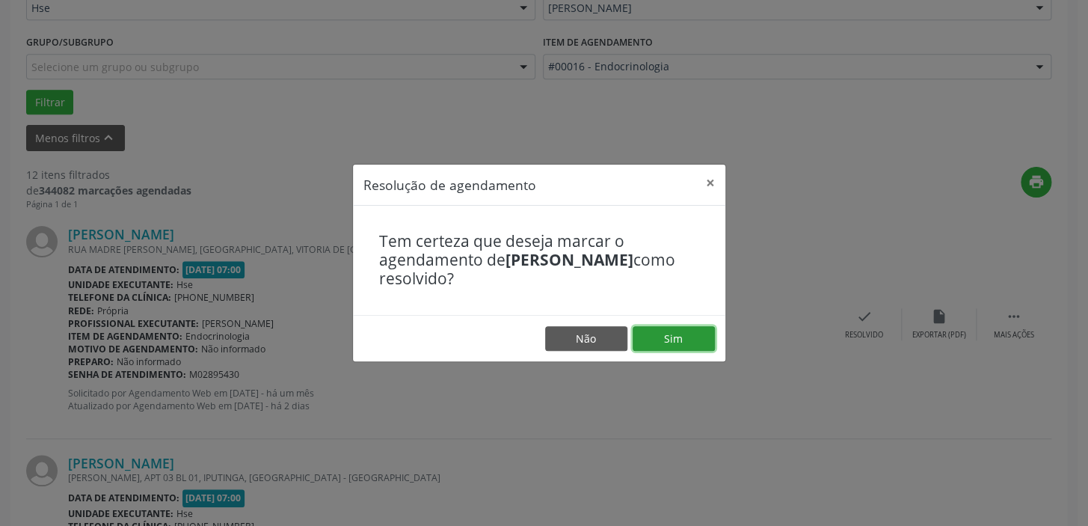
click at [679, 340] on button "Sim" at bounding box center [674, 338] width 82 height 25
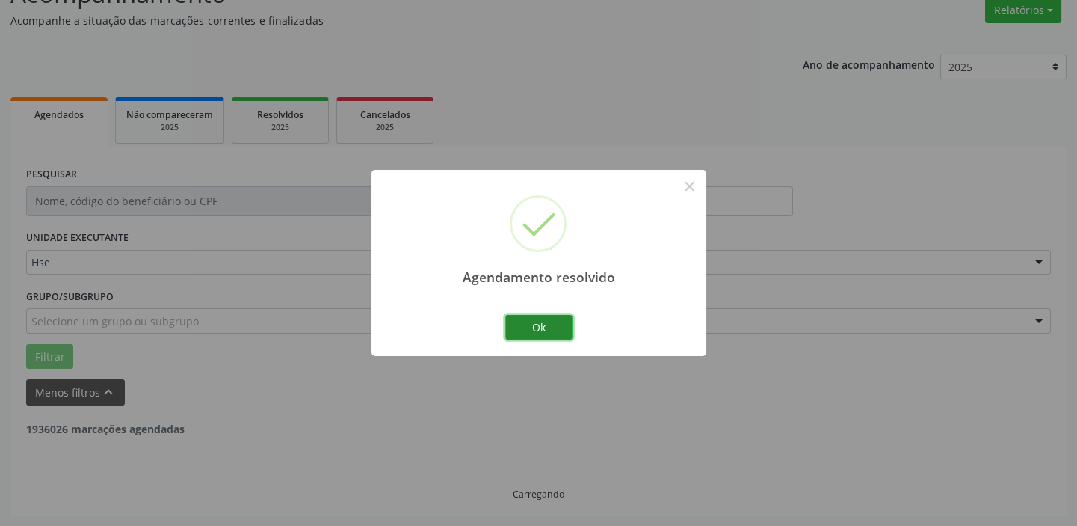
click at [550, 326] on button "Ok" at bounding box center [538, 327] width 67 height 25
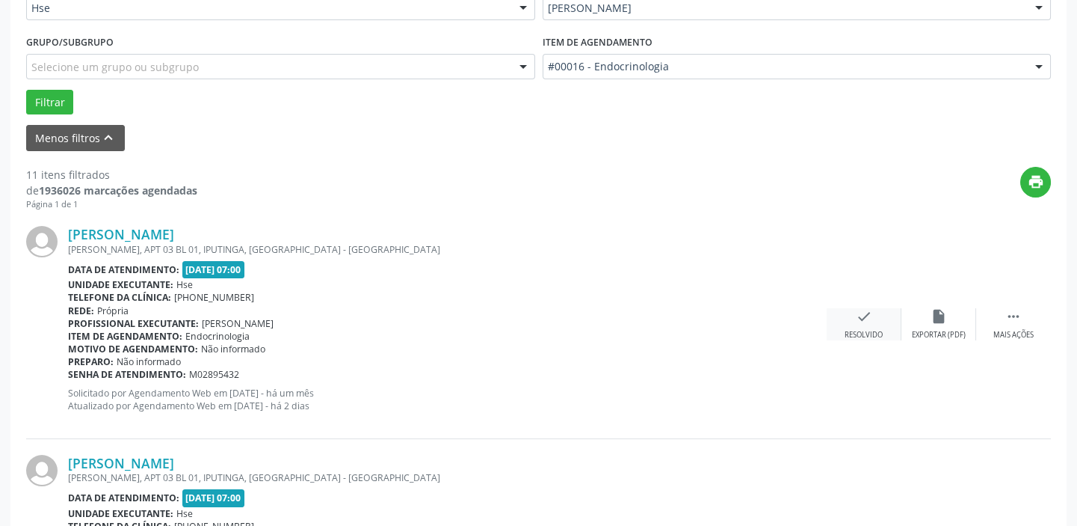
click at [867, 316] on icon "check" at bounding box center [864, 316] width 16 height 16
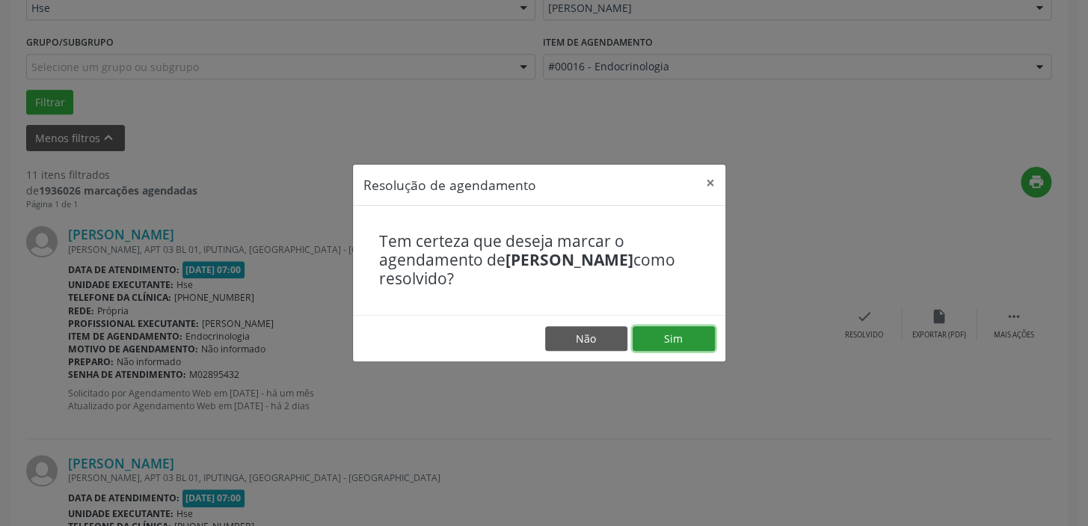
click at [661, 343] on button "Sim" at bounding box center [674, 338] width 82 height 25
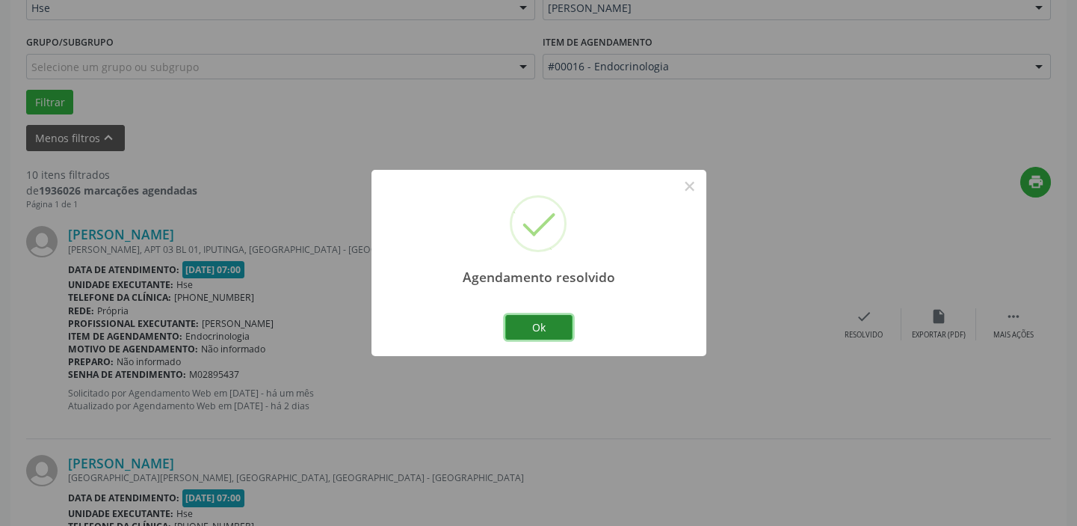
click at [565, 327] on button "Ok" at bounding box center [538, 327] width 67 height 25
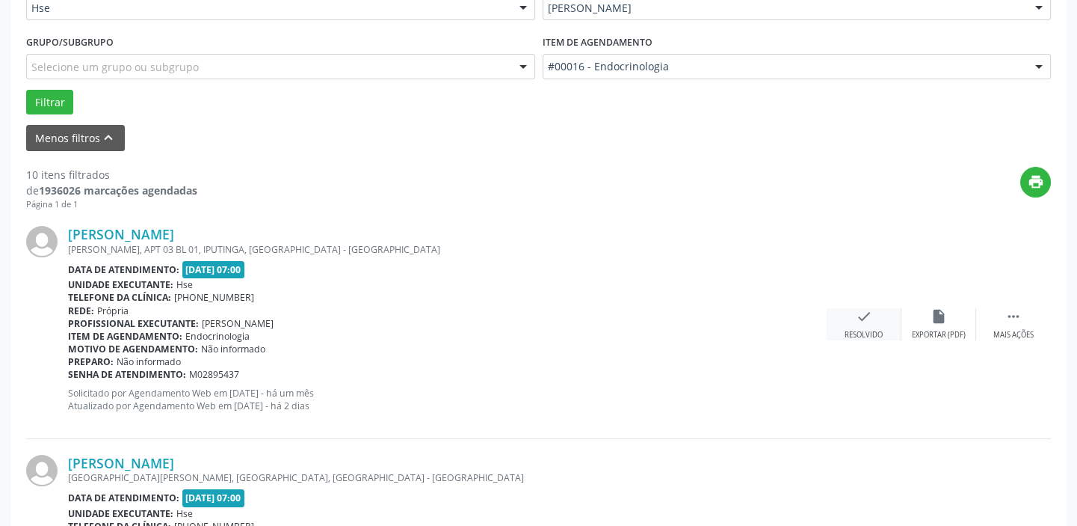
click at [867, 322] on icon "check" at bounding box center [864, 316] width 16 height 16
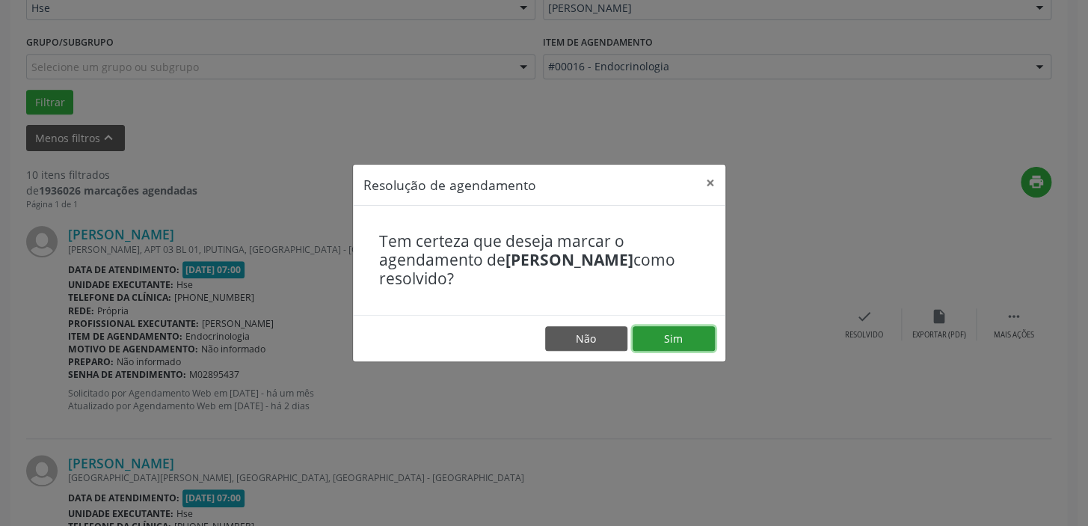
click at [677, 341] on button "Sim" at bounding box center [674, 338] width 82 height 25
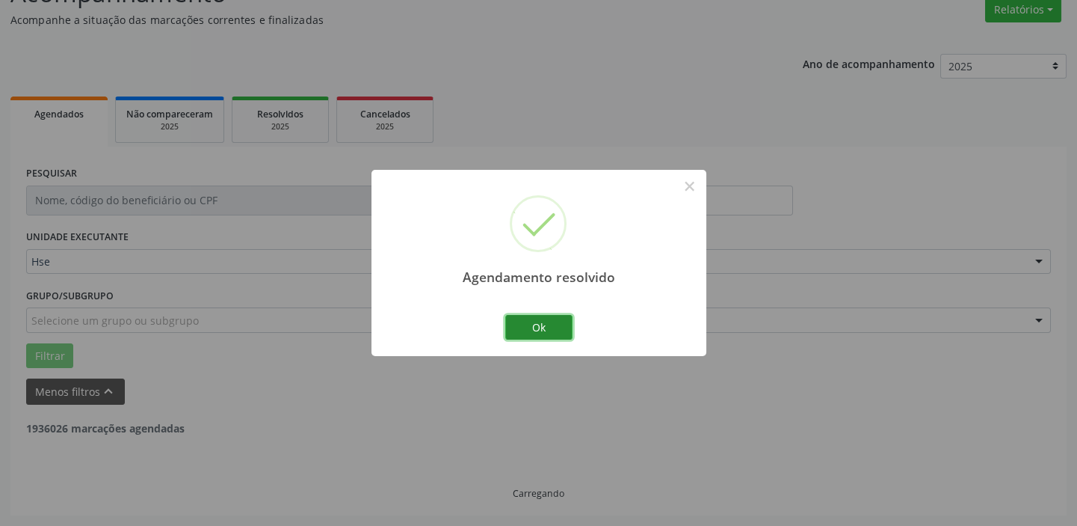
click at [541, 326] on button "Ok" at bounding box center [538, 327] width 67 height 25
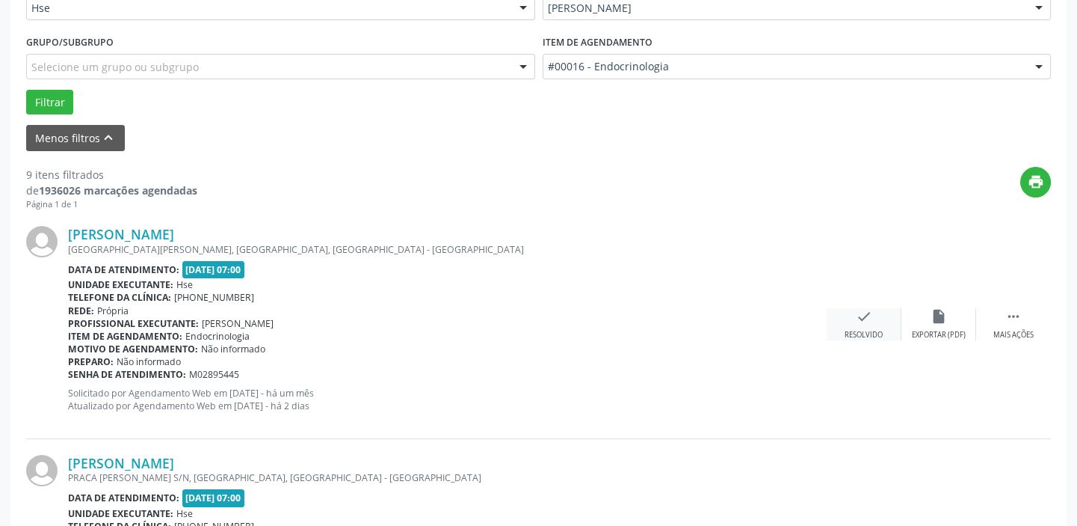
click at [861, 320] on icon "check" at bounding box center [864, 316] width 16 height 16
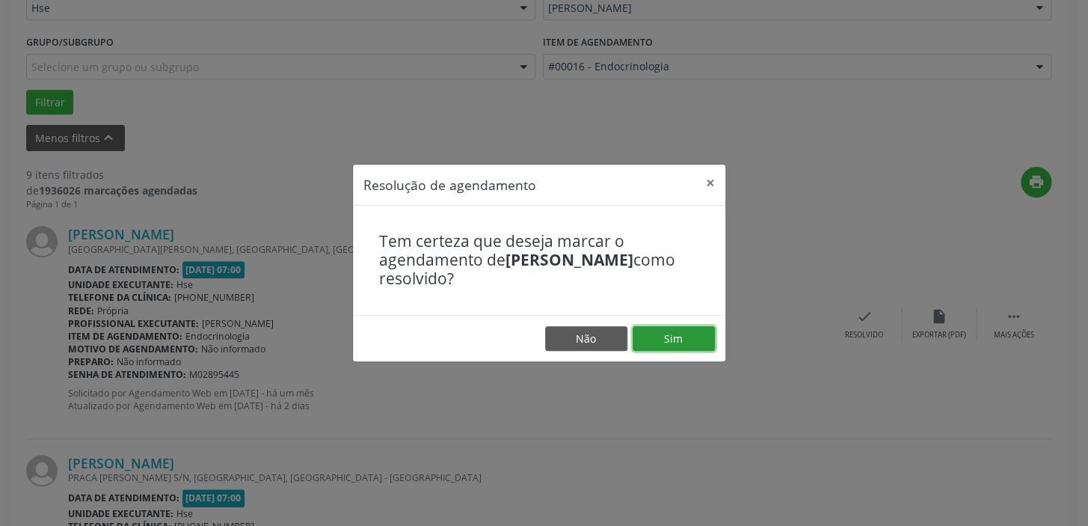
click at [683, 340] on button "Sim" at bounding box center [674, 338] width 82 height 25
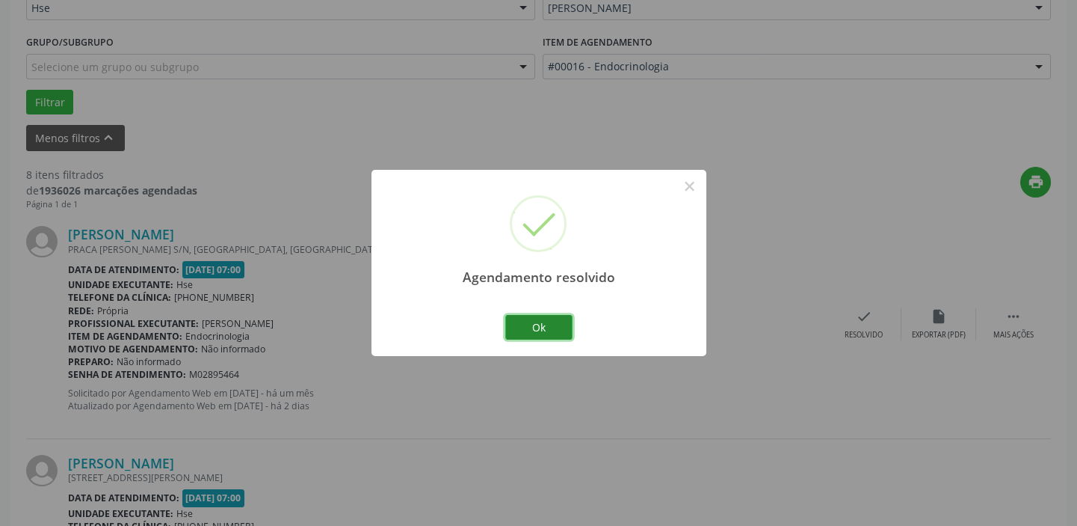
click at [541, 328] on button "Ok" at bounding box center [538, 327] width 67 height 25
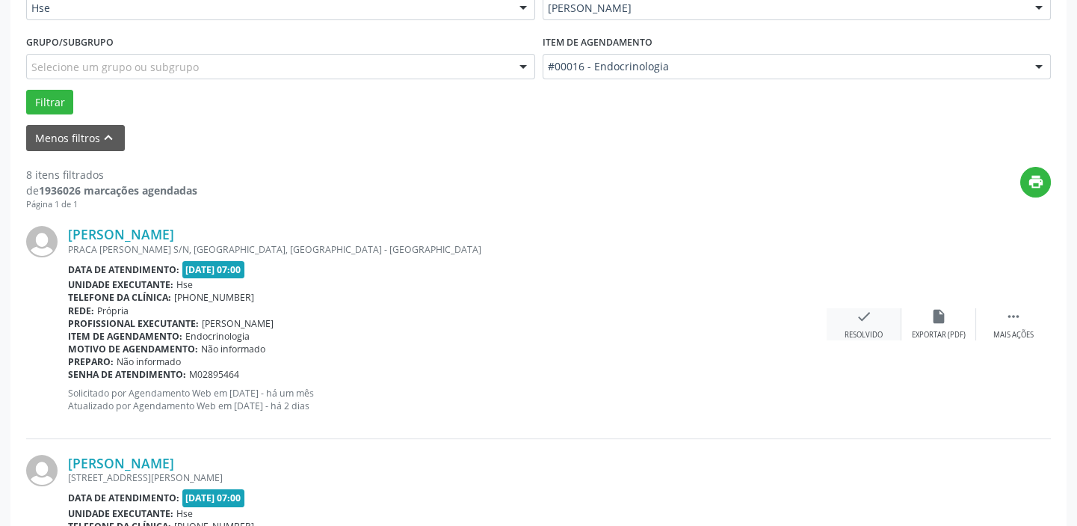
click at [875, 322] on div "check Resolvido" at bounding box center [864, 324] width 75 height 32
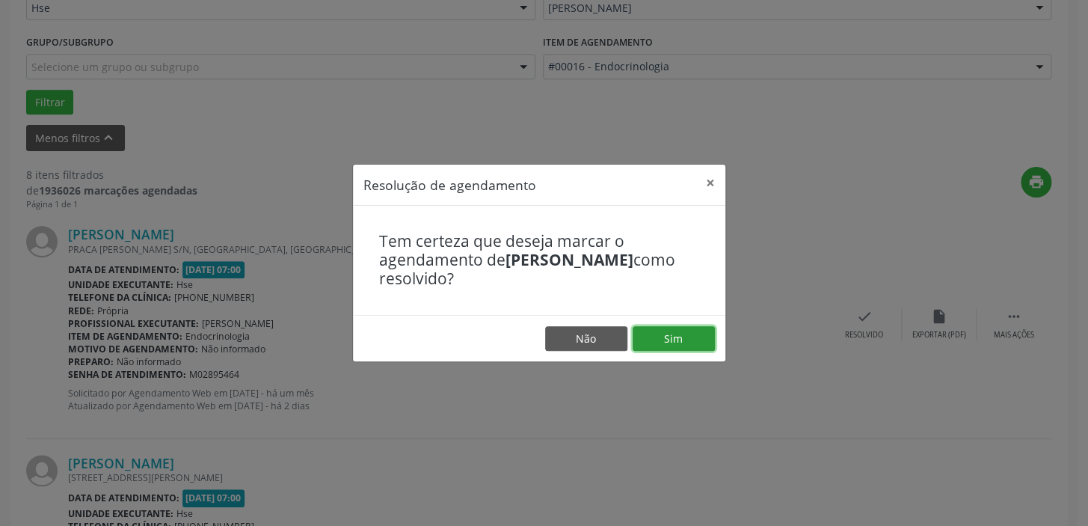
click at [664, 336] on button "Sim" at bounding box center [674, 338] width 82 height 25
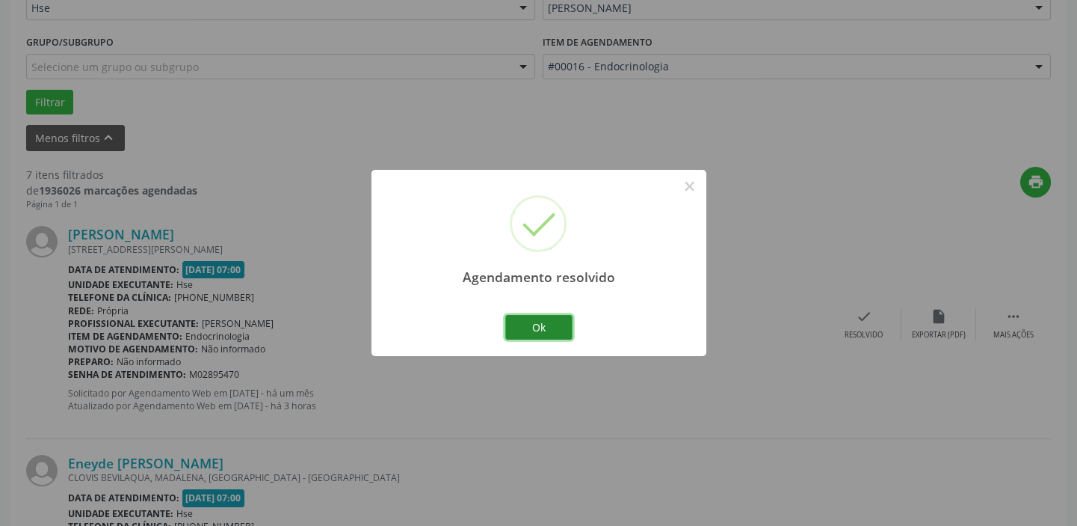
click at [541, 325] on button "Ok" at bounding box center [538, 327] width 67 height 25
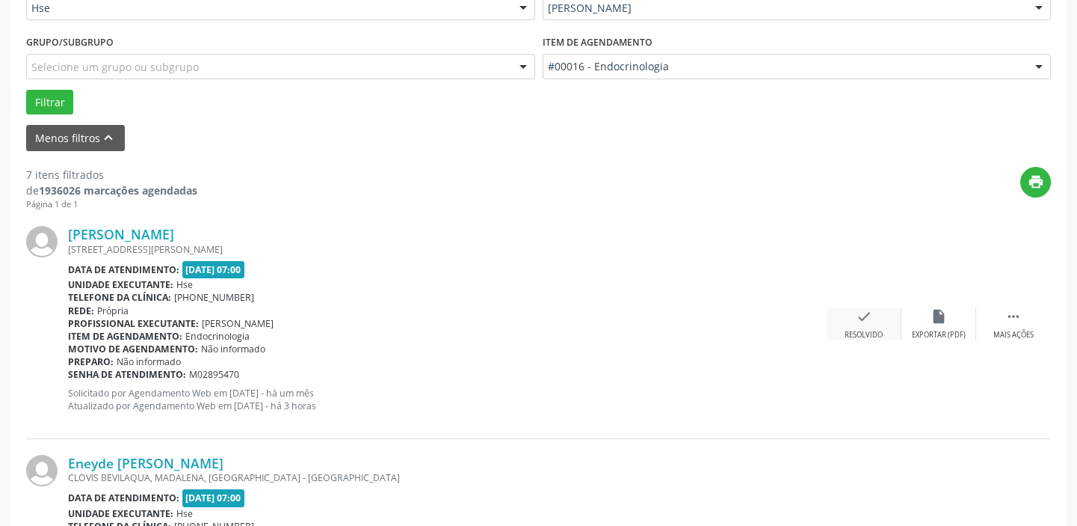
click at [858, 323] on icon "check" at bounding box center [864, 316] width 16 height 16
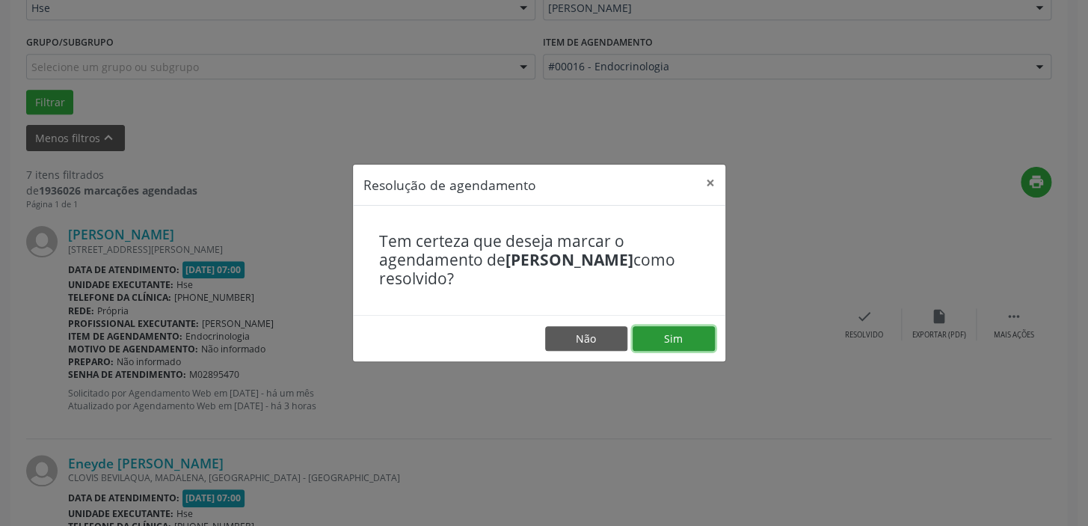
click at [684, 336] on button "Sim" at bounding box center [674, 338] width 82 height 25
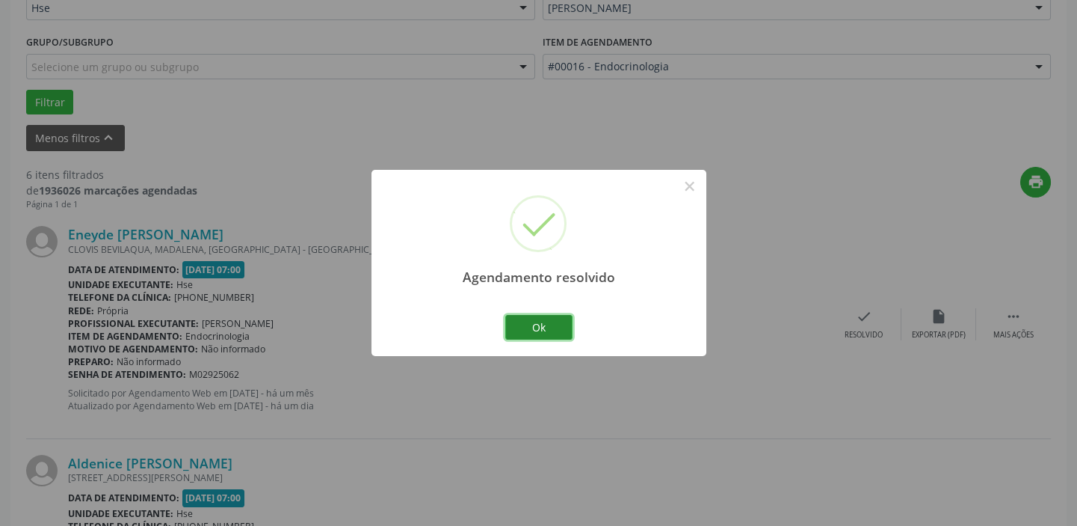
click at [547, 330] on button "Ok" at bounding box center [538, 327] width 67 height 25
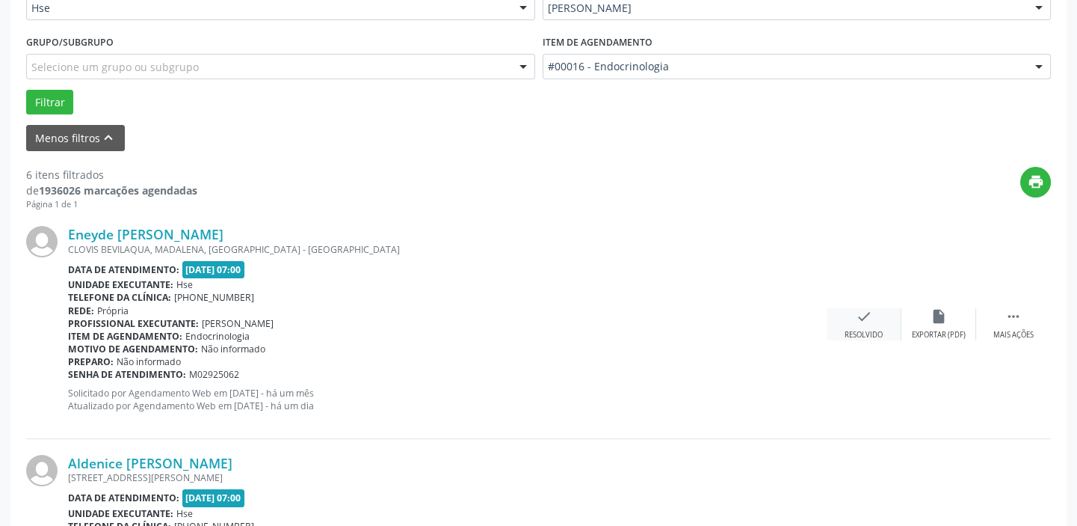
click at [879, 313] on div "check Resolvido" at bounding box center [864, 324] width 75 height 32
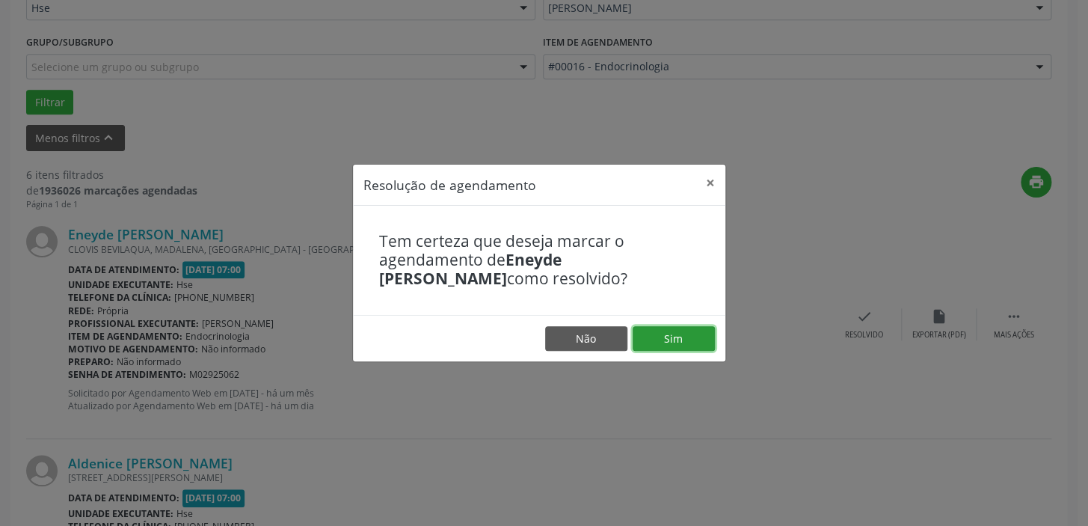
click at [687, 333] on button "Sim" at bounding box center [674, 338] width 82 height 25
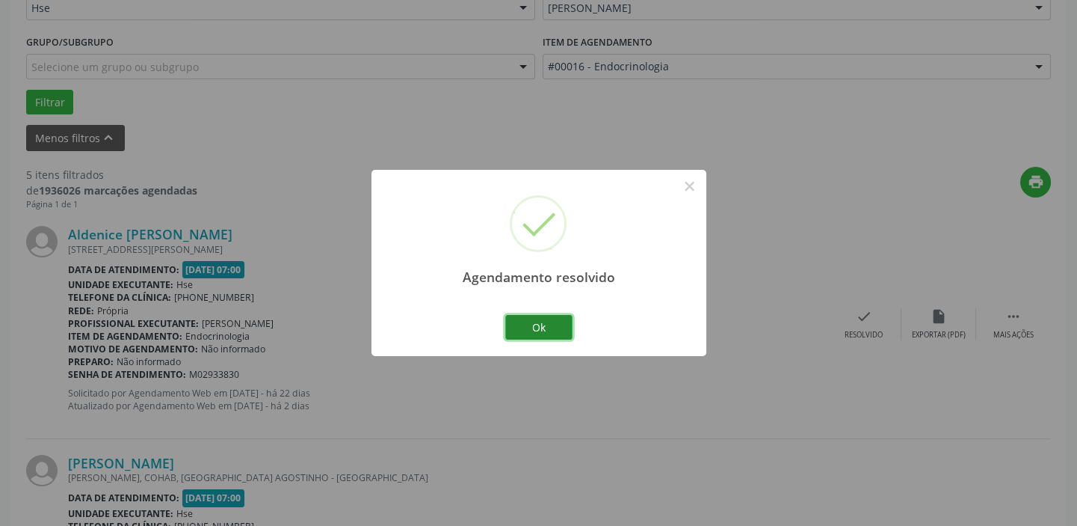
click at [564, 324] on button "Ok" at bounding box center [538, 327] width 67 height 25
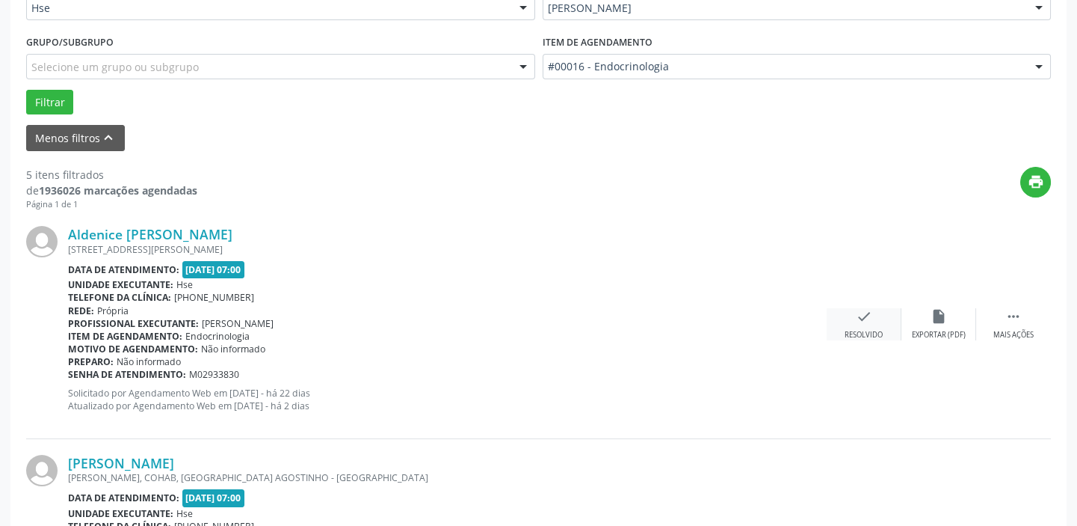
click at [869, 321] on icon "check" at bounding box center [864, 316] width 16 height 16
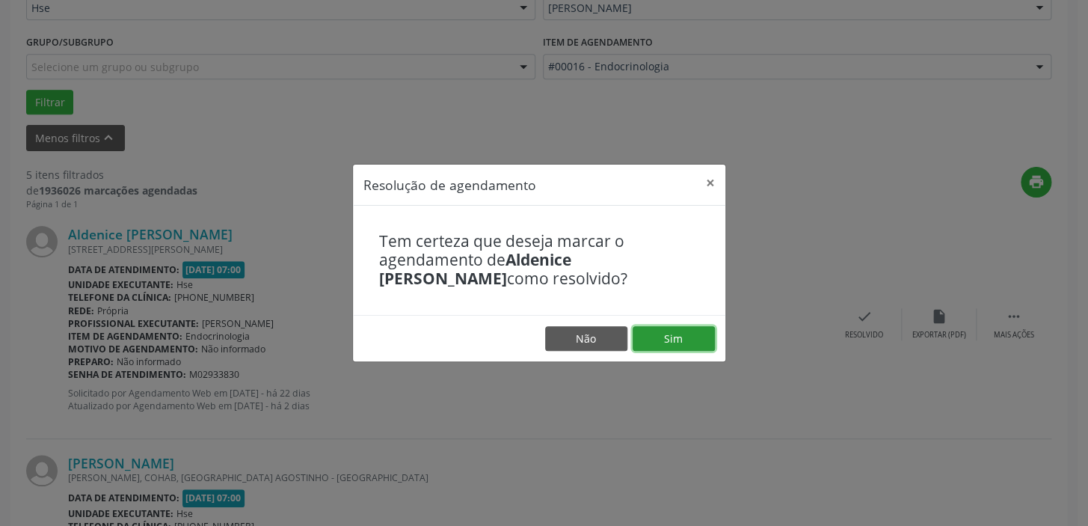
click at [672, 337] on button "Sim" at bounding box center [674, 338] width 82 height 25
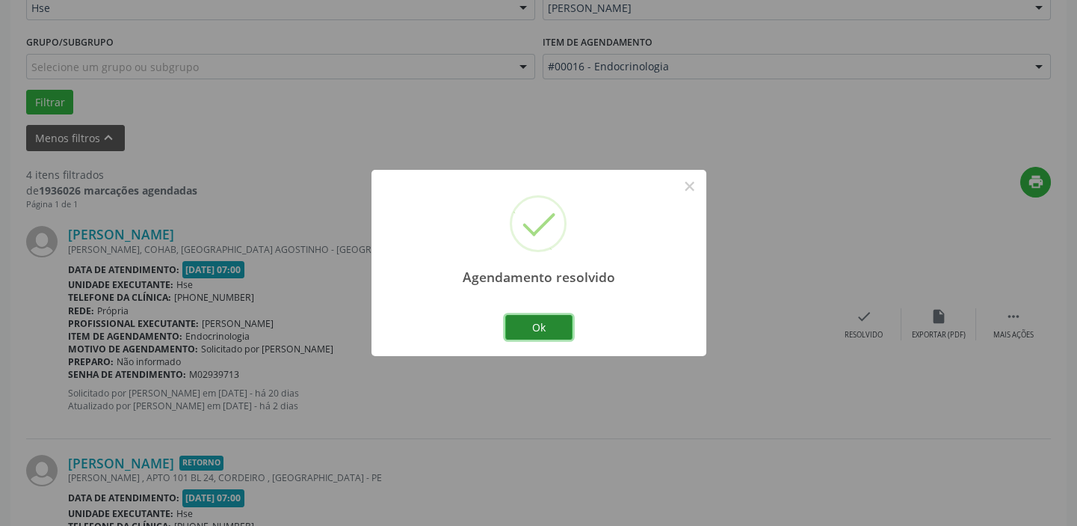
click at [556, 327] on button "Ok" at bounding box center [538, 327] width 67 height 25
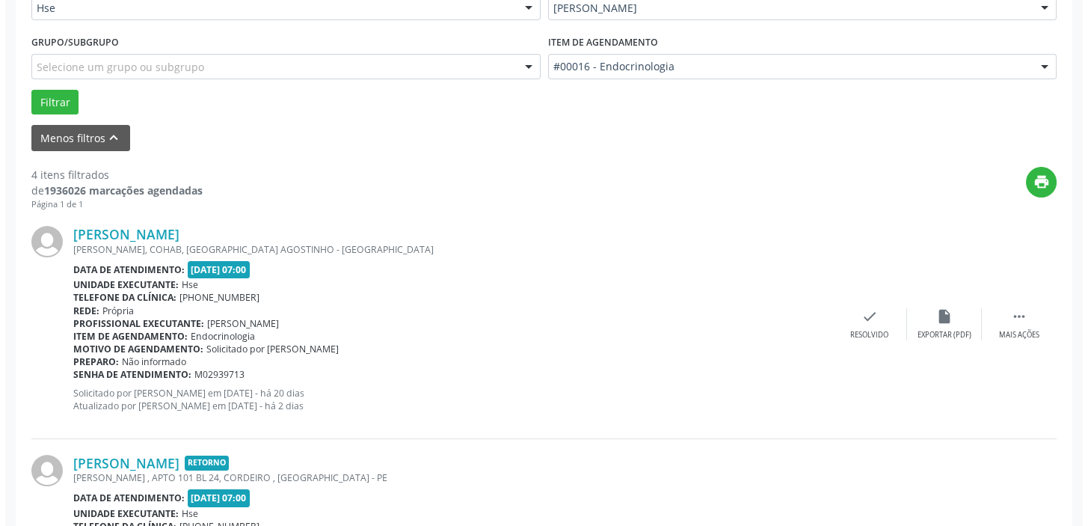
scroll to position [449, 0]
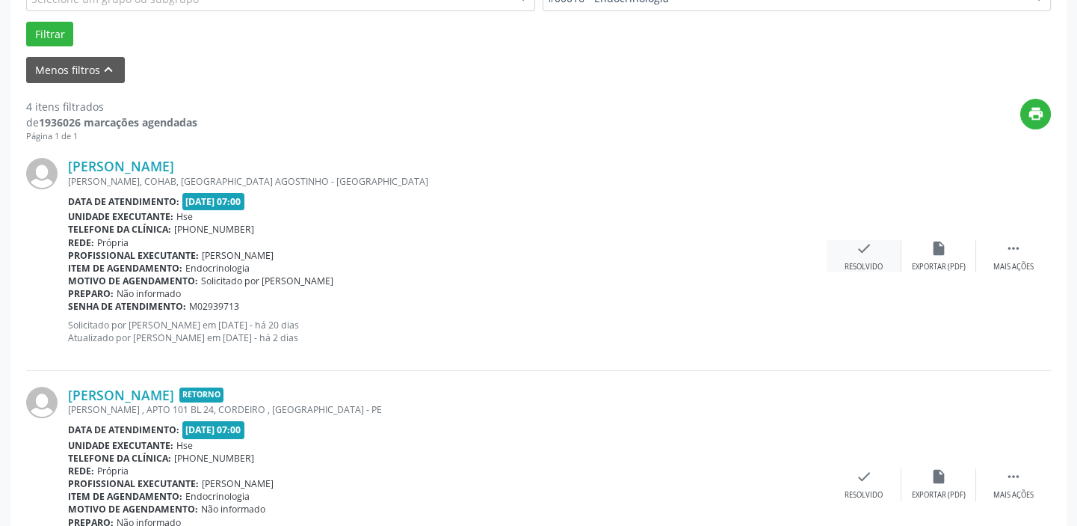
click at [867, 247] on icon "check" at bounding box center [864, 248] width 16 height 16
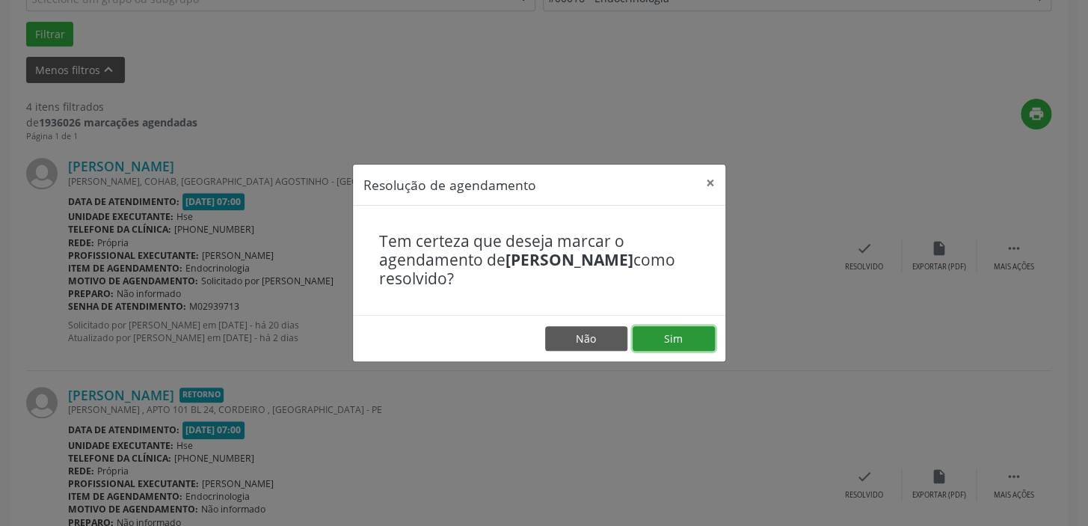
click at [674, 336] on button "Sim" at bounding box center [674, 338] width 82 height 25
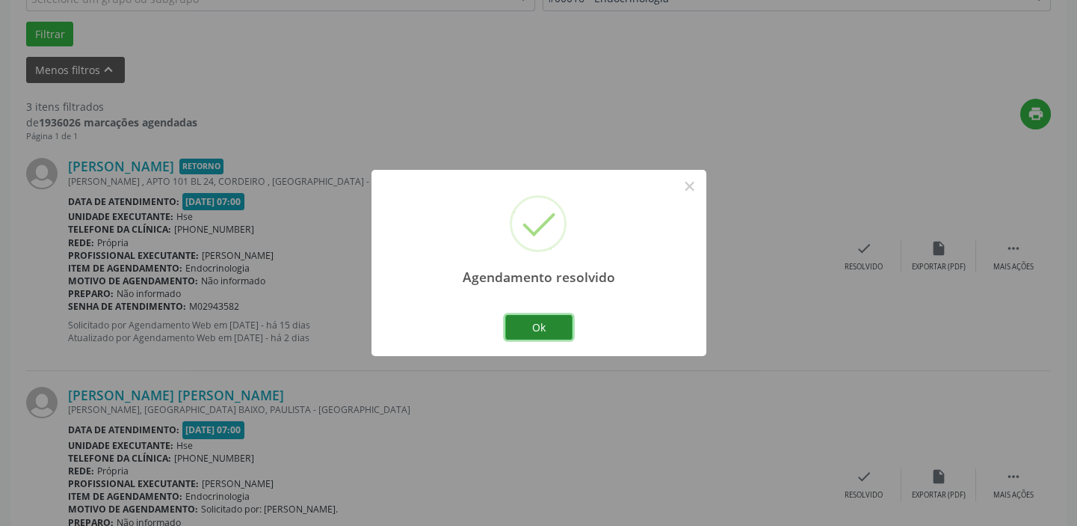
click at [540, 328] on button "Ok" at bounding box center [538, 327] width 67 height 25
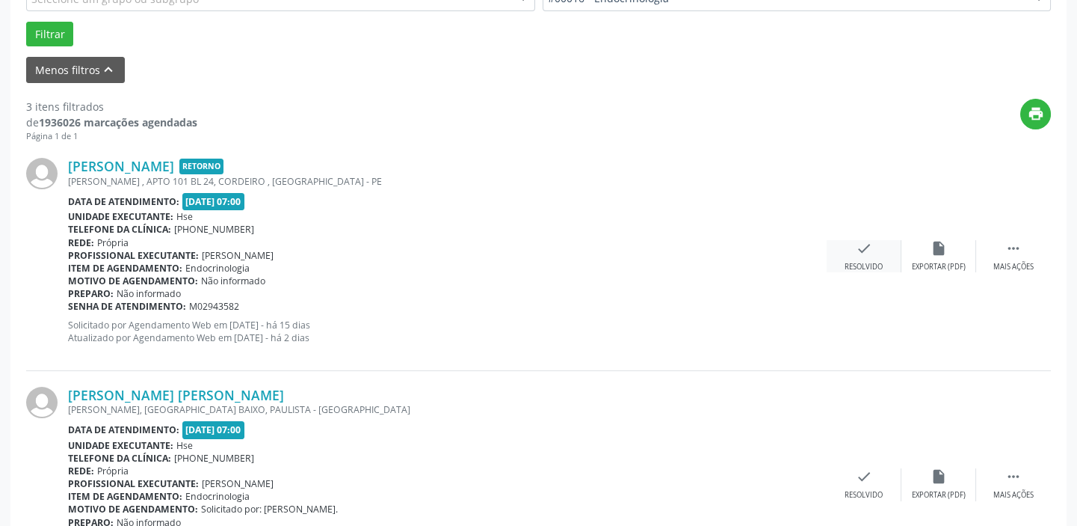
click at [857, 264] on div "Resolvido" at bounding box center [864, 267] width 38 height 10
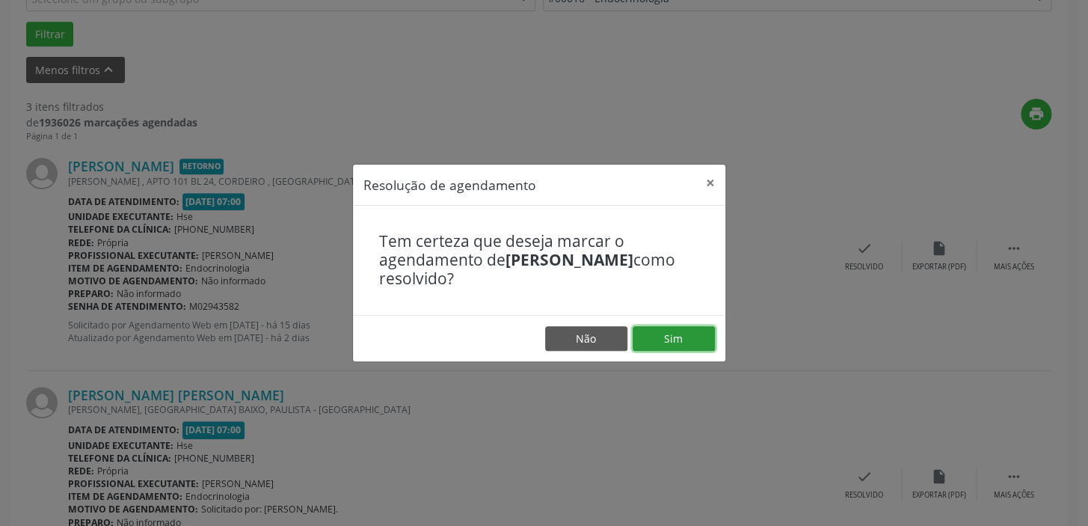
click at [660, 336] on button "Sim" at bounding box center [674, 338] width 82 height 25
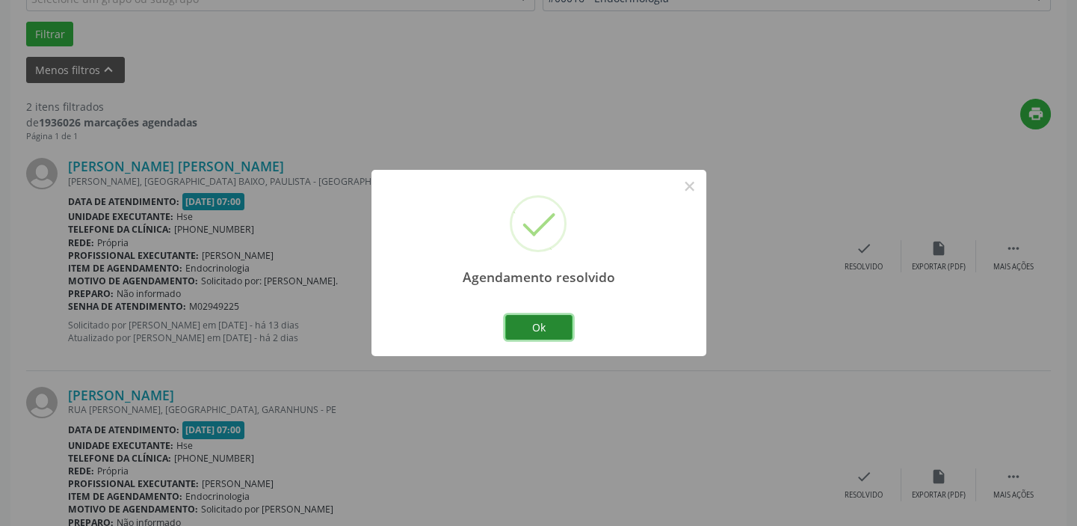
click at [556, 322] on button "Ok" at bounding box center [538, 327] width 67 height 25
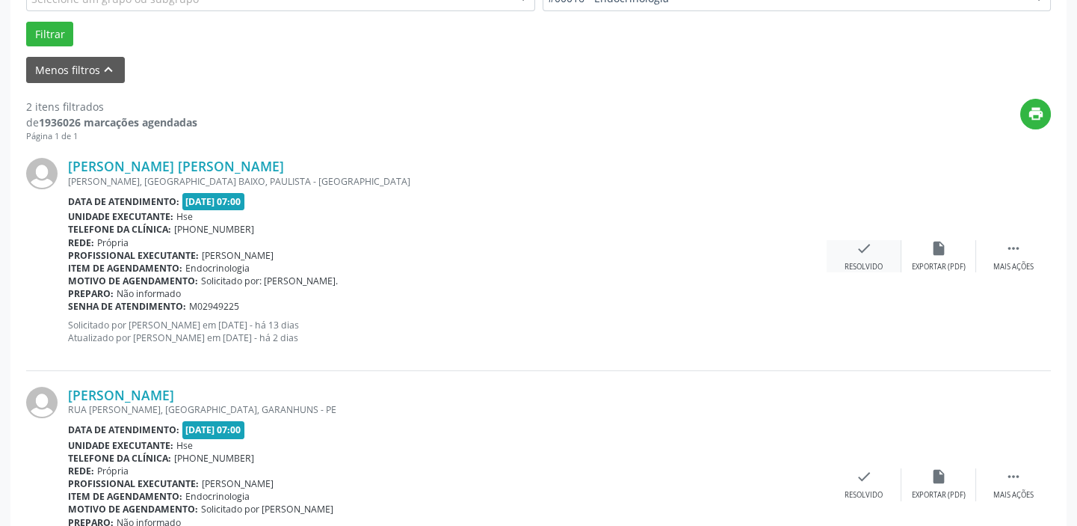
click at [875, 250] on div "check Resolvido" at bounding box center [864, 256] width 75 height 32
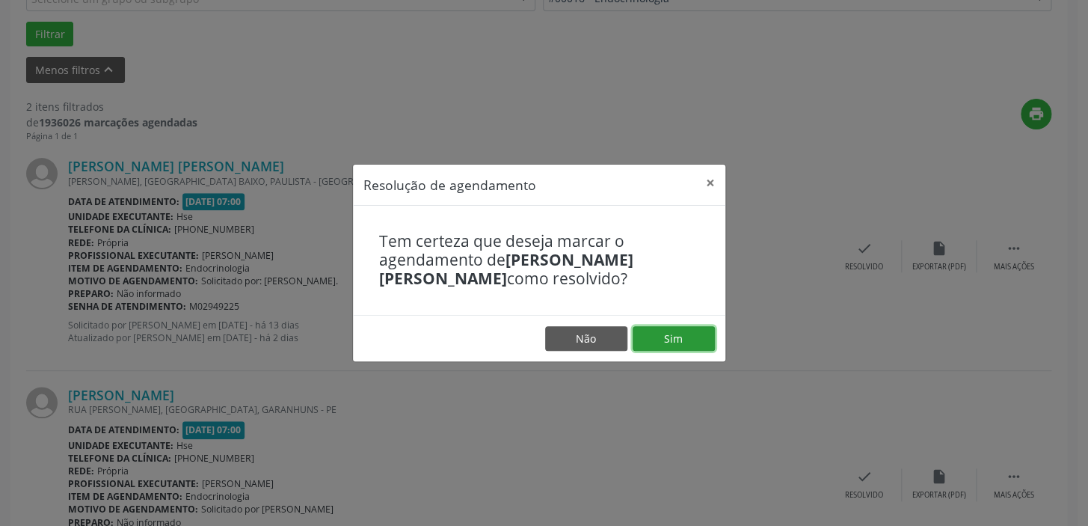
click at [695, 332] on button "Sim" at bounding box center [674, 338] width 82 height 25
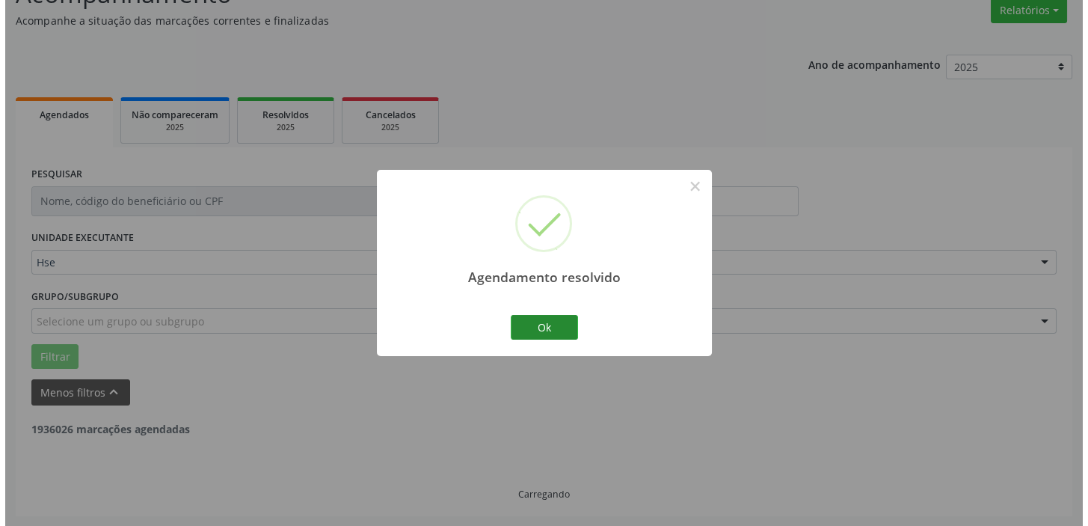
scroll to position [319, 0]
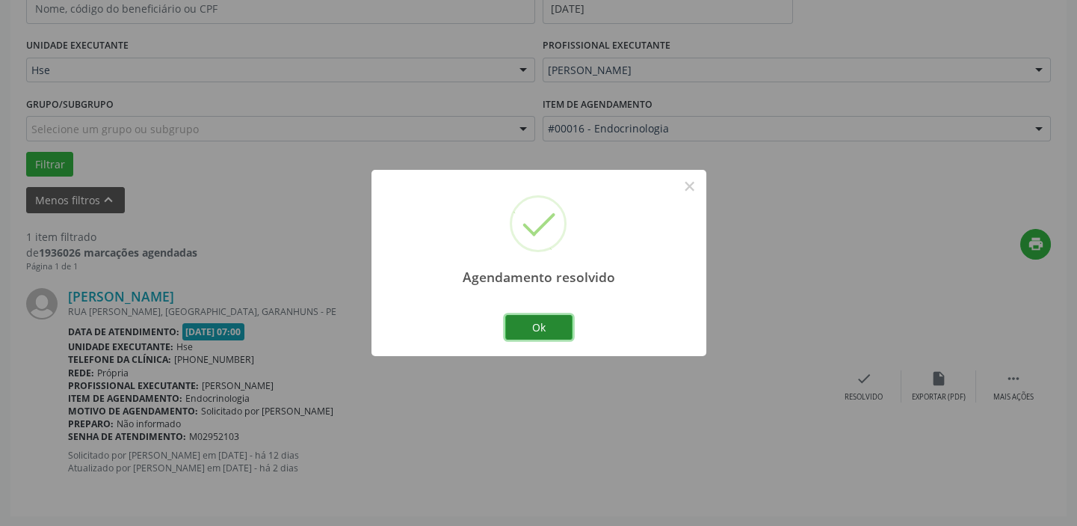
click at [556, 317] on button "Ok" at bounding box center [538, 327] width 67 height 25
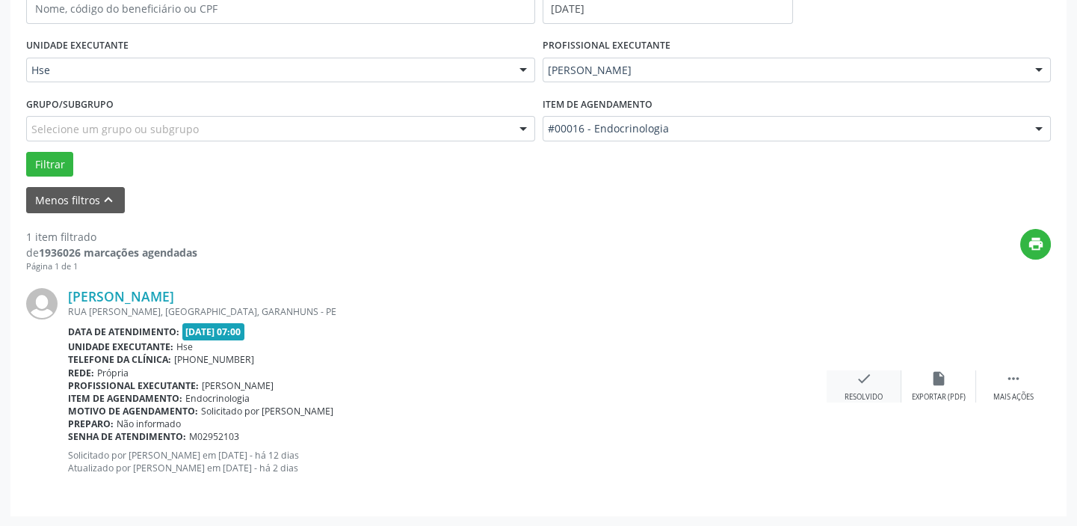
click at [844, 379] on div "check Resolvido" at bounding box center [864, 386] width 75 height 32
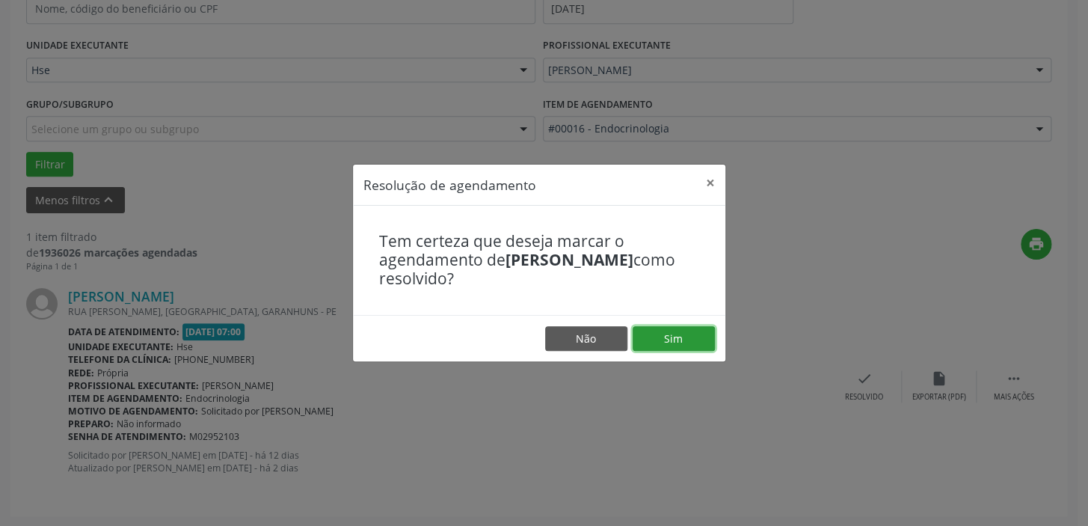
click at [680, 339] on button "Sim" at bounding box center [674, 338] width 82 height 25
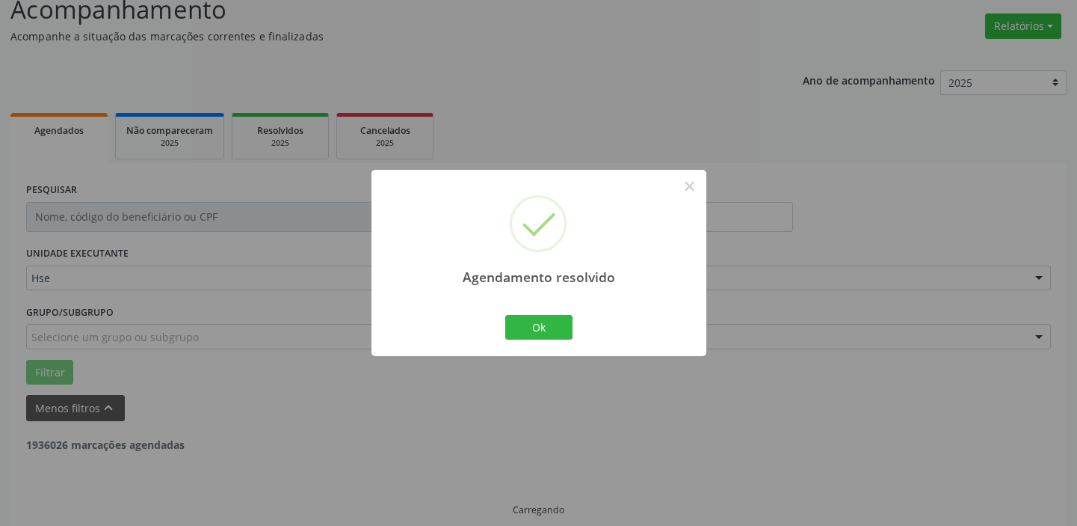
scroll to position [78, 0]
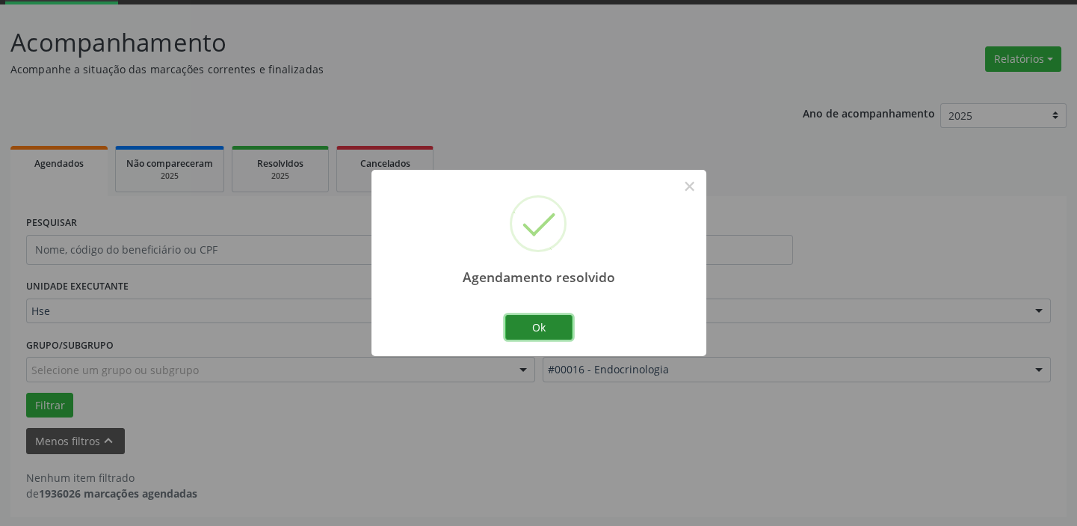
click at [559, 331] on button "Ok" at bounding box center [538, 327] width 67 height 25
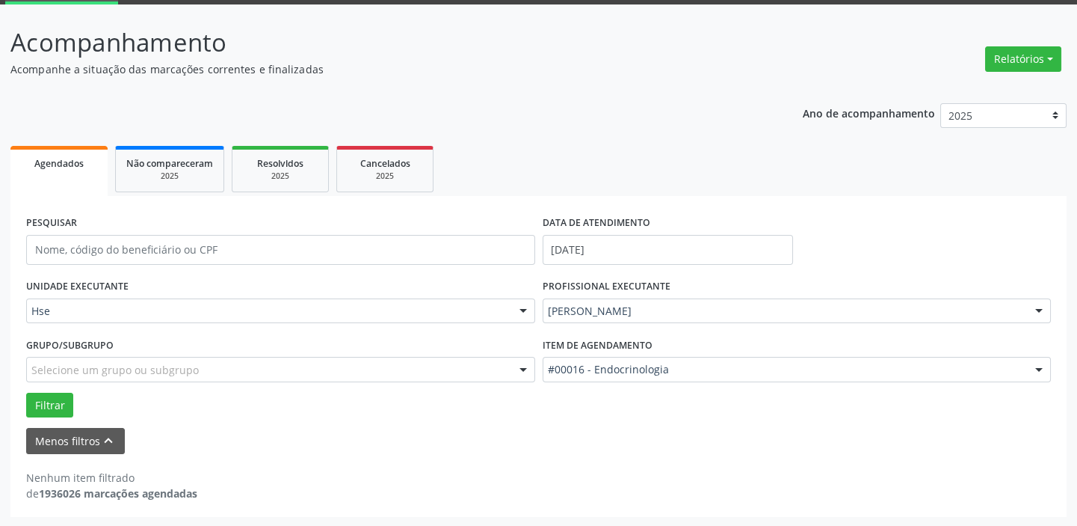
drag, startPoint x: 630, startPoint y: 481, endPoint x: 650, endPoint y: 481, distance: 20.2
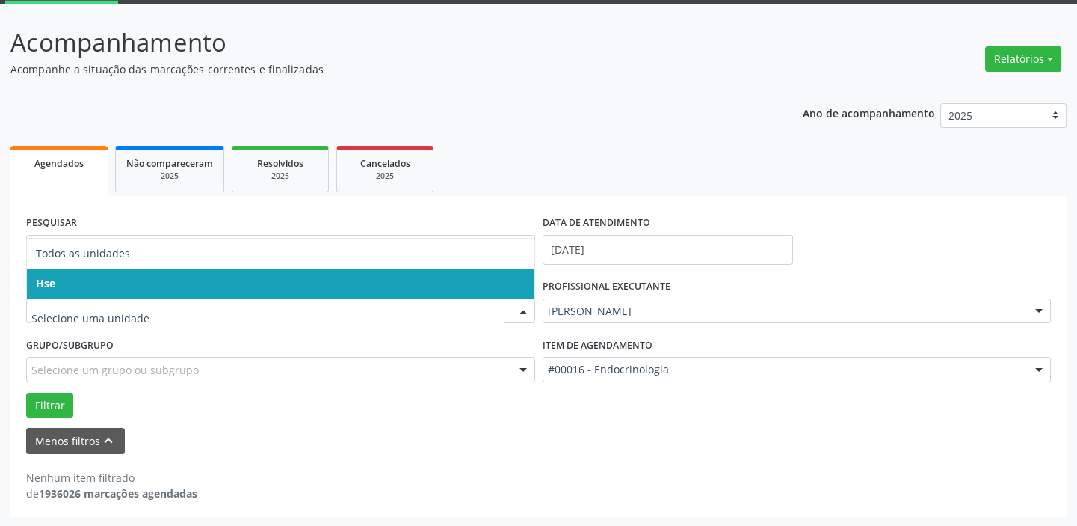
click at [275, 273] on span "Hse" at bounding box center [281, 283] width 508 height 30
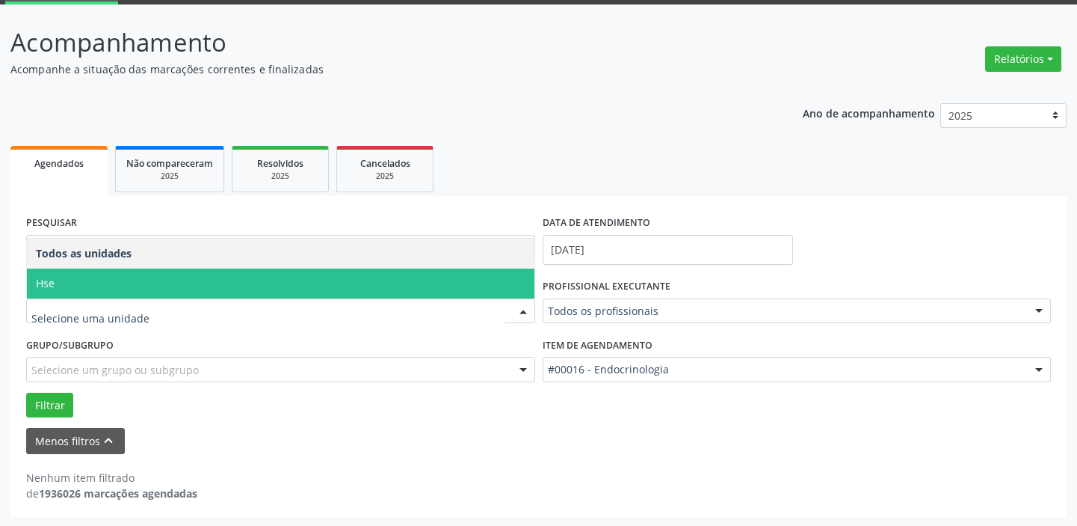
click at [242, 277] on span "Hse" at bounding box center [281, 283] width 508 height 30
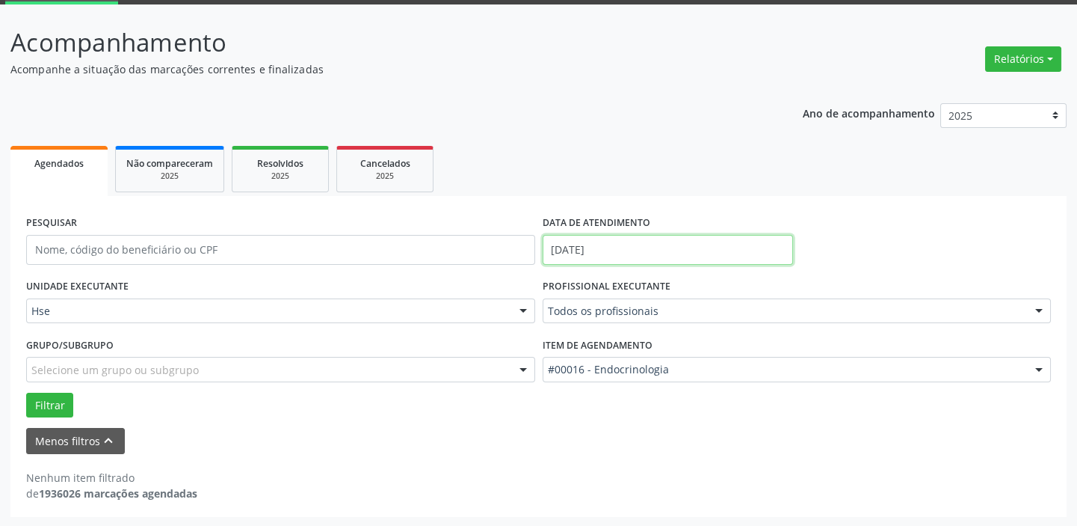
click at [619, 251] on body "Central de Marcação Hospital do Servidor do [GEOGRAPHIC_DATA] Recepcionista da …" at bounding box center [538, 185] width 1077 height 526
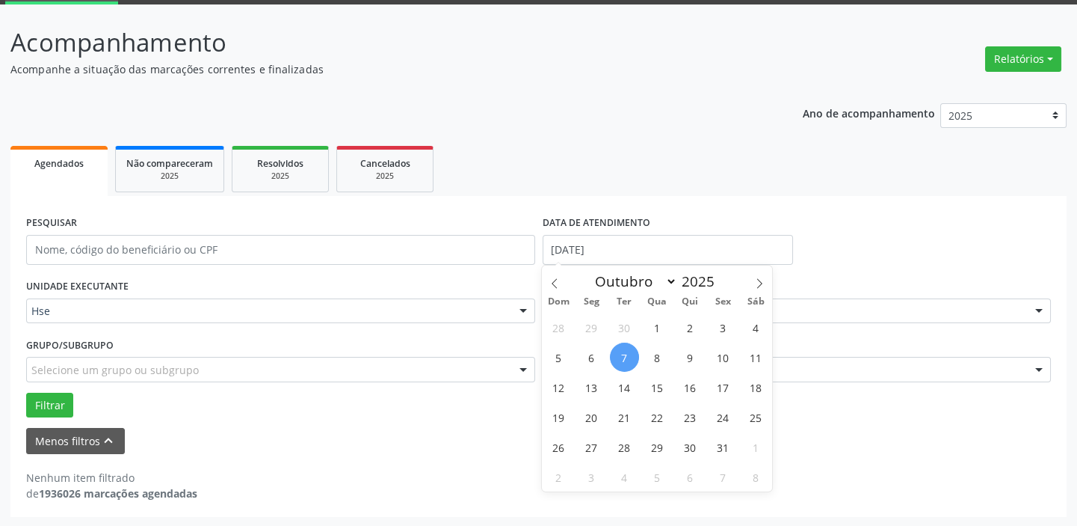
click at [630, 350] on span "7" at bounding box center [624, 356] width 29 height 29
type input "[DATE]"
click at [630, 350] on span "7" at bounding box center [624, 356] width 29 height 29
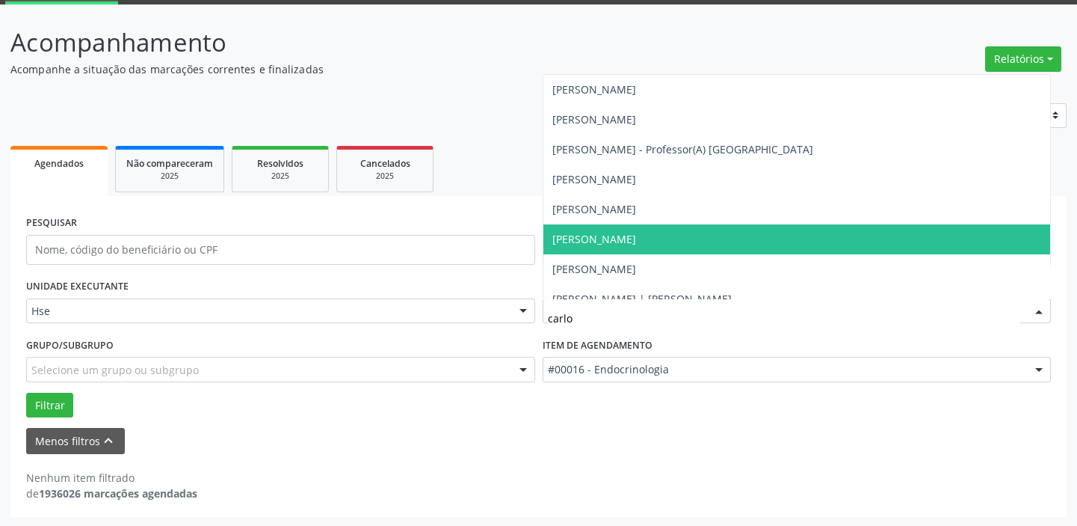
type input "[PERSON_NAME]"
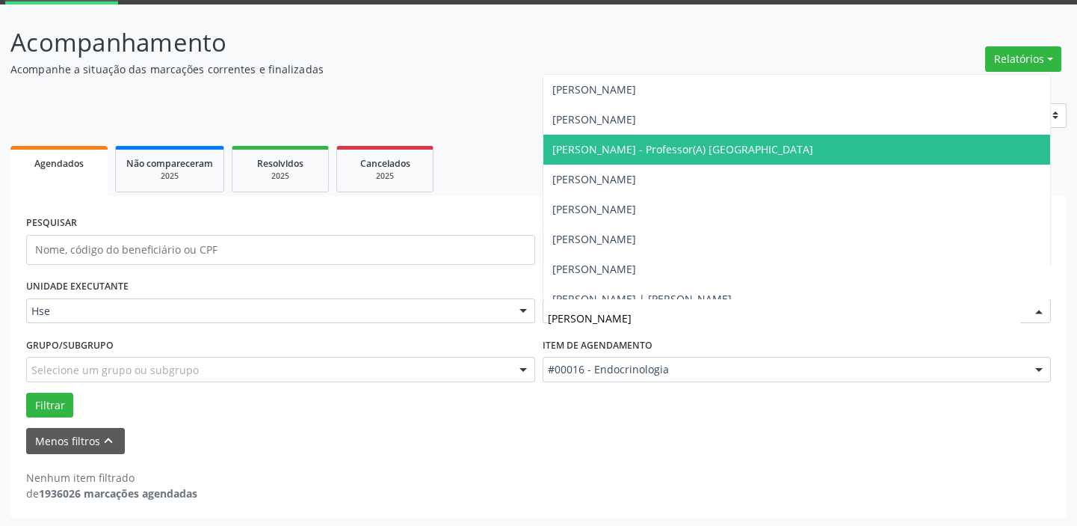
click at [697, 150] on span "[PERSON_NAME] - Professor(A) [GEOGRAPHIC_DATA]" at bounding box center [683, 149] width 261 height 14
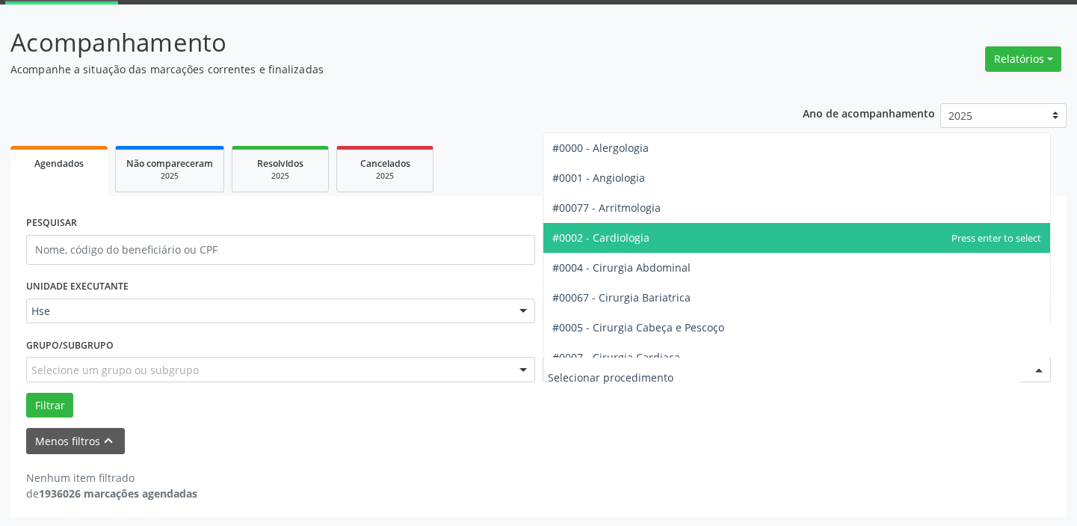
click at [747, 376] on div at bounding box center [797, 369] width 509 height 25
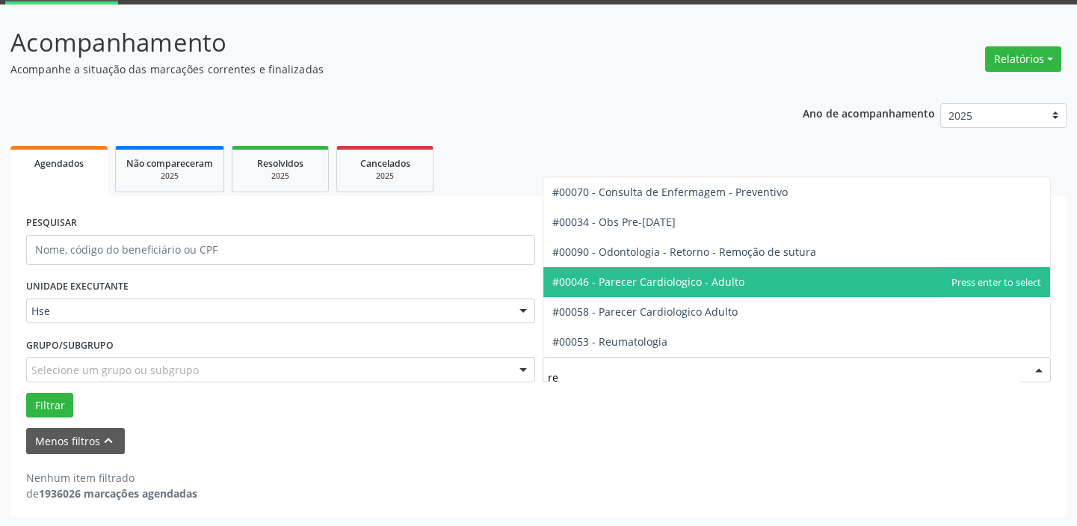
type input "reu"
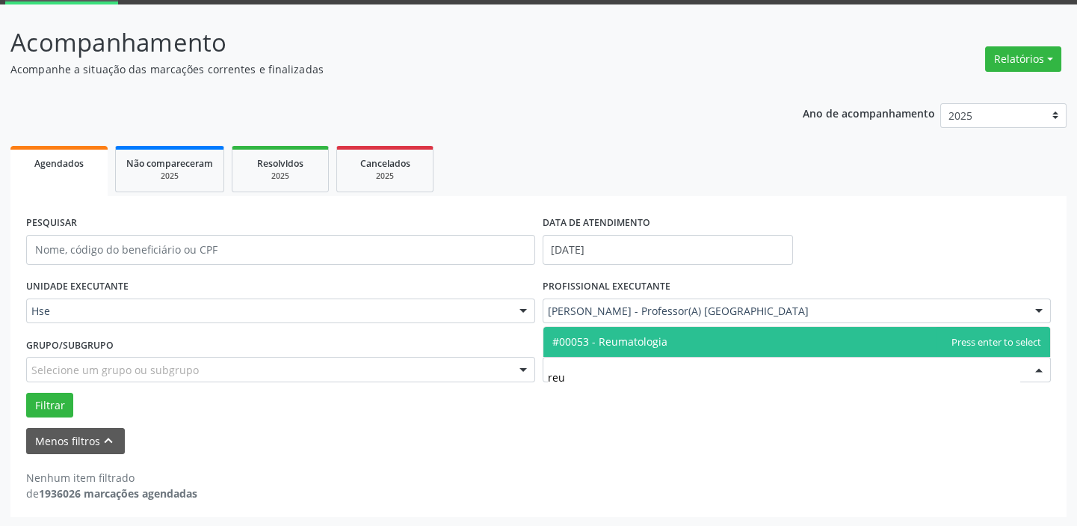
click at [748, 345] on span "#00053 - Reumatologia" at bounding box center [798, 342] width 508 height 30
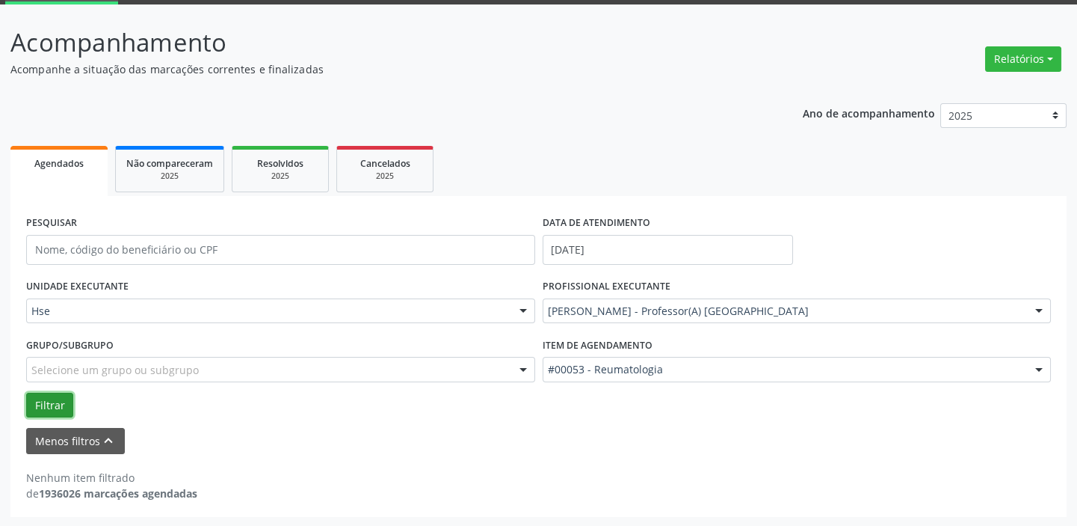
click at [53, 406] on button "Filtrar" at bounding box center [49, 405] width 47 height 25
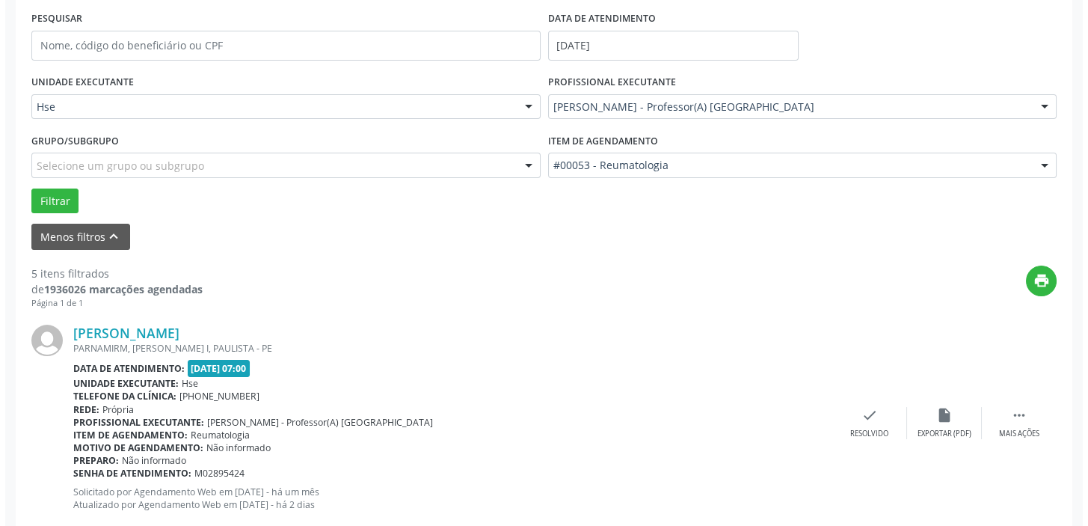
scroll to position [350, 0]
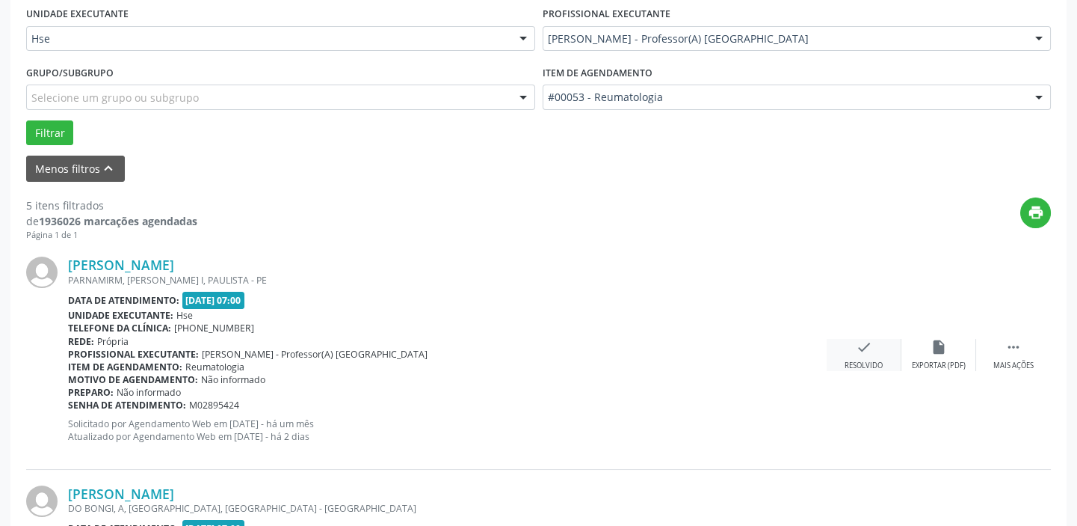
click at [847, 353] on div "check Resolvido" at bounding box center [864, 355] width 75 height 32
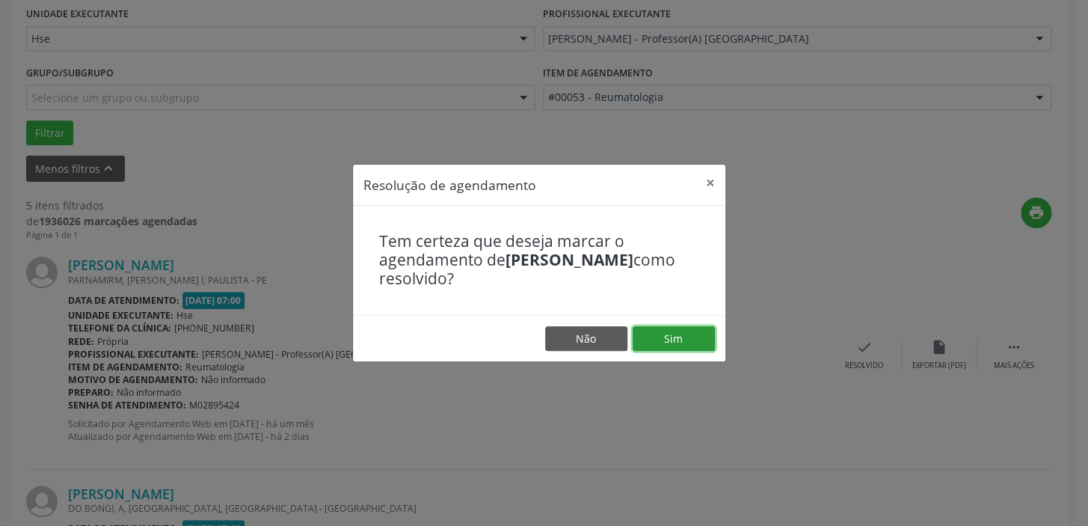
click at [680, 328] on button "Sim" at bounding box center [674, 338] width 82 height 25
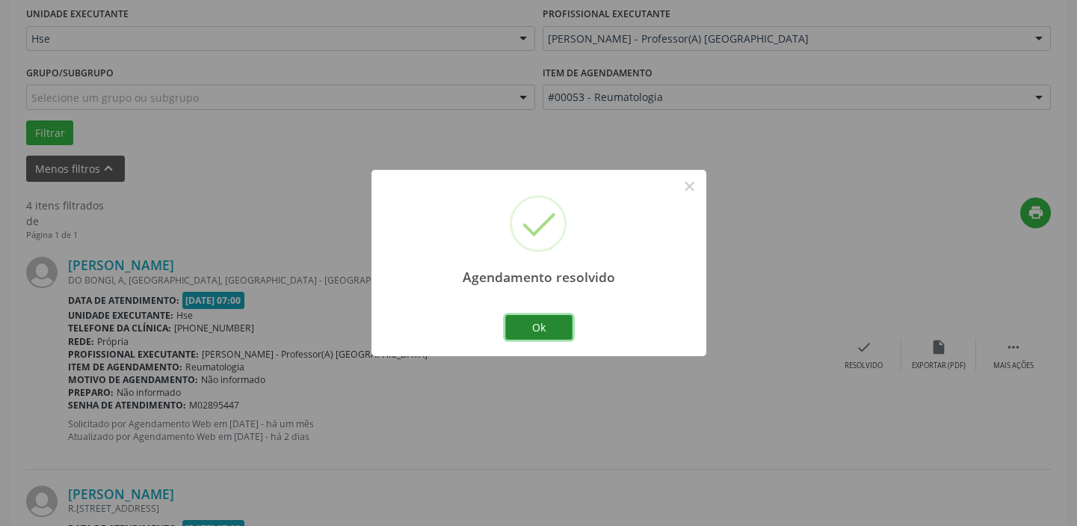
click at [550, 325] on button "Ok" at bounding box center [538, 327] width 67 height 25
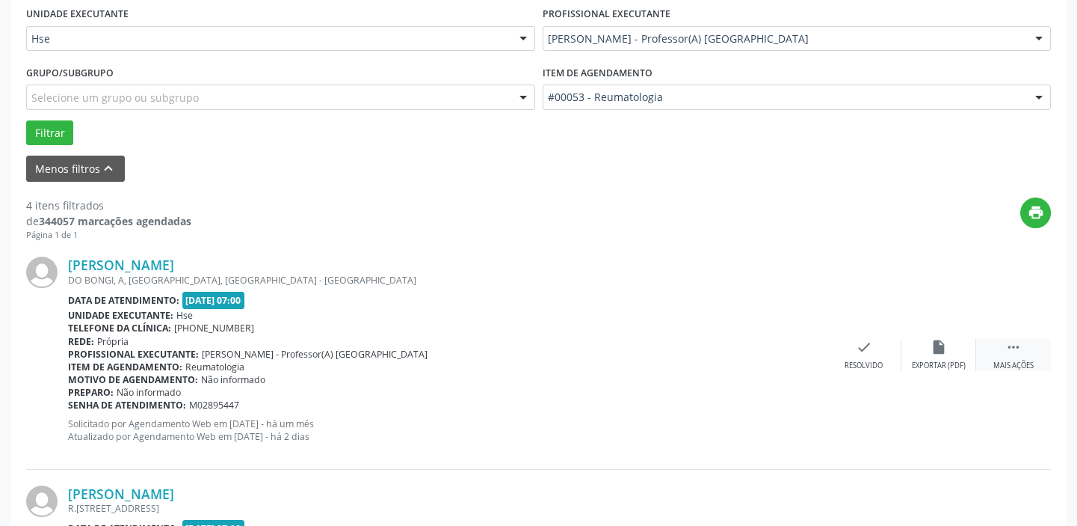
click at [1015, 351] on icon "" at bounding box center [1014, 347] width 16 height 16
click at [941, 344] on icon "alarm_off" at bounding box center [939, 347] width 16 height 16
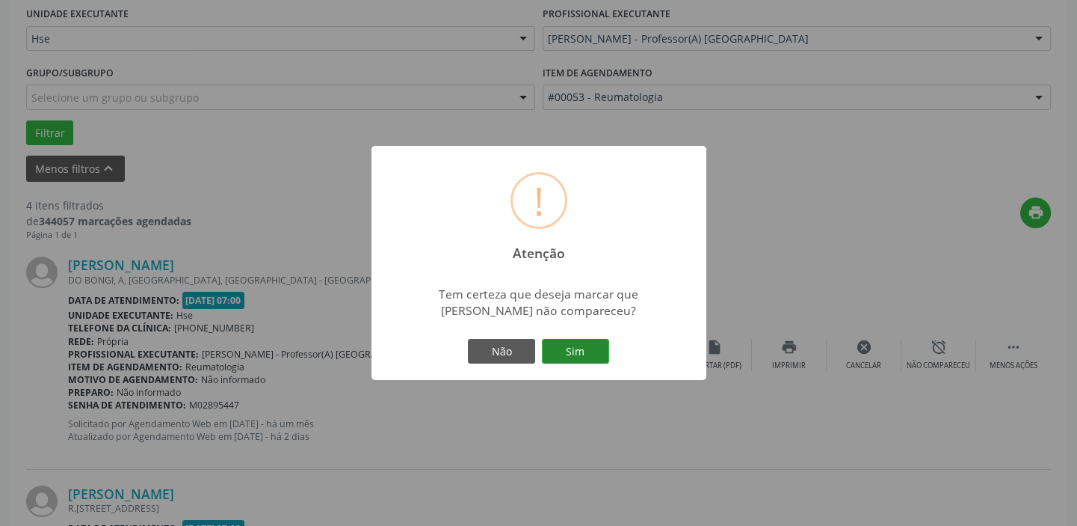
click at [599, 348] on button "Sim" at bounding box center [575, 351] width 67 height 25
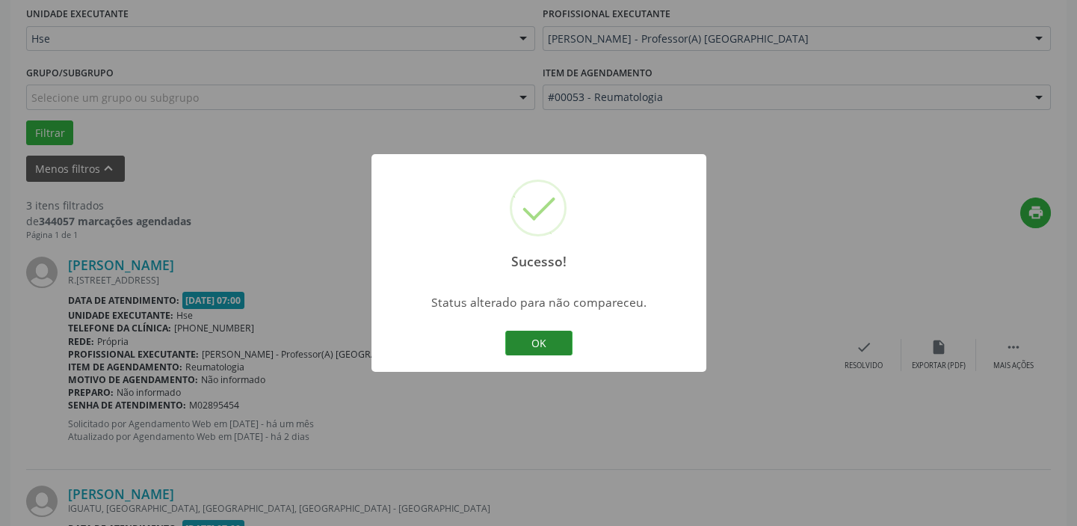
click at [553, 348] on button "OK" at bounding box center [538, 342] width 67 height 25
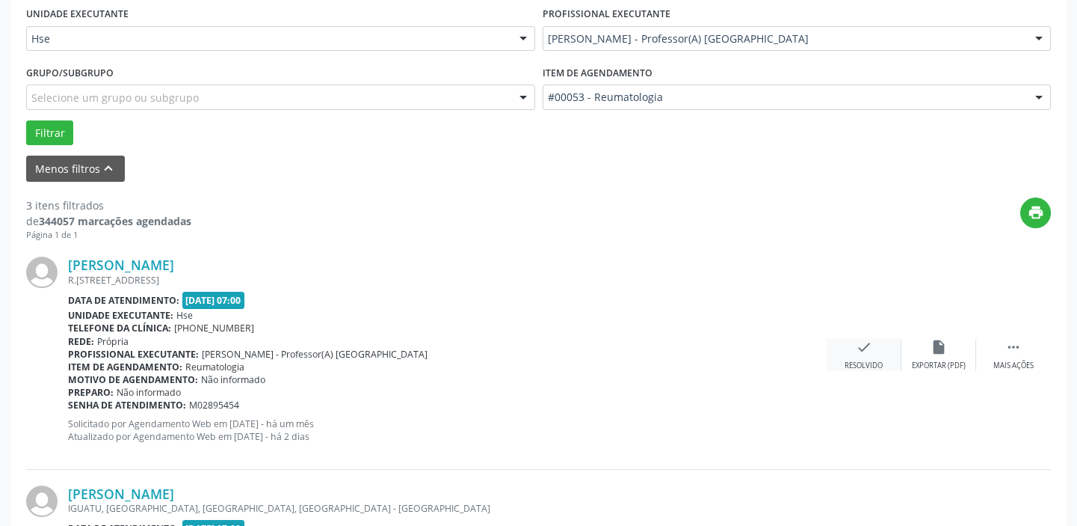
click at [850, 349] on div "check Resolvido" at bounding box center [864, 355] width 75 height 32
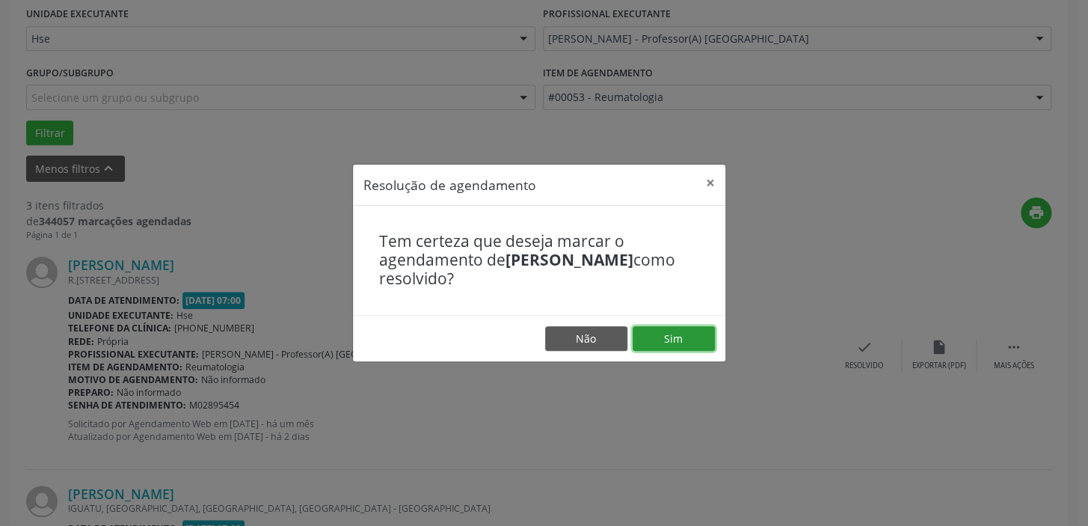
click at [668, 335] on button "Sim" at bounding box center [674, 338] width 82 height 25
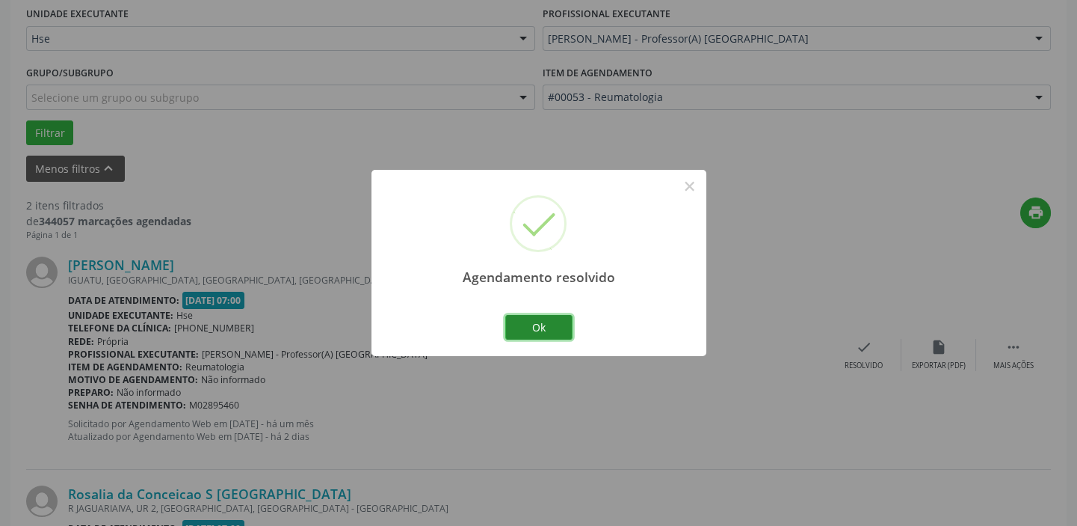
click at [558, 328] on button "Ok" at bounding box center [538, 327] width 67 height 25
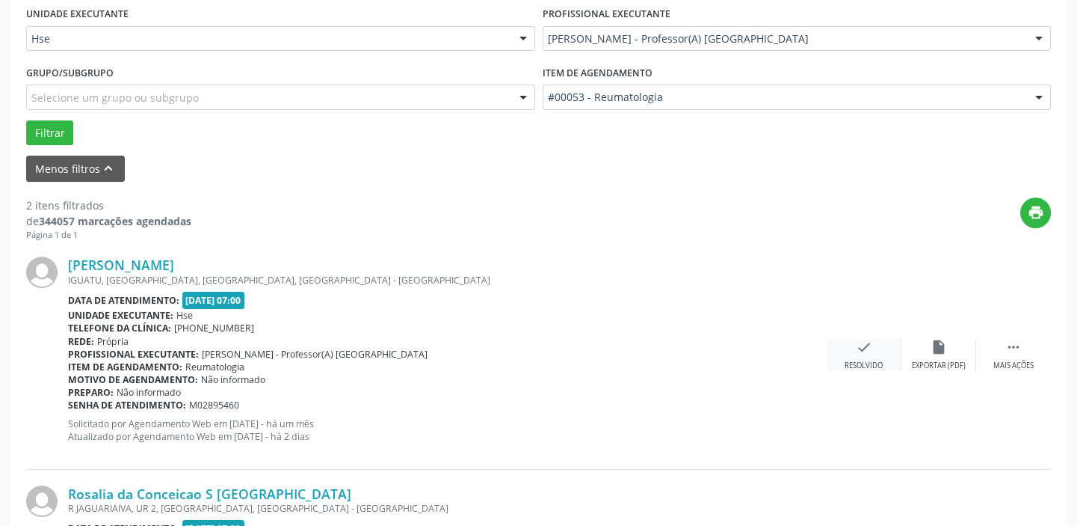
click at [862, 354] on div "check Resolvido" at bounding box center [864, 355] width 75 height 32
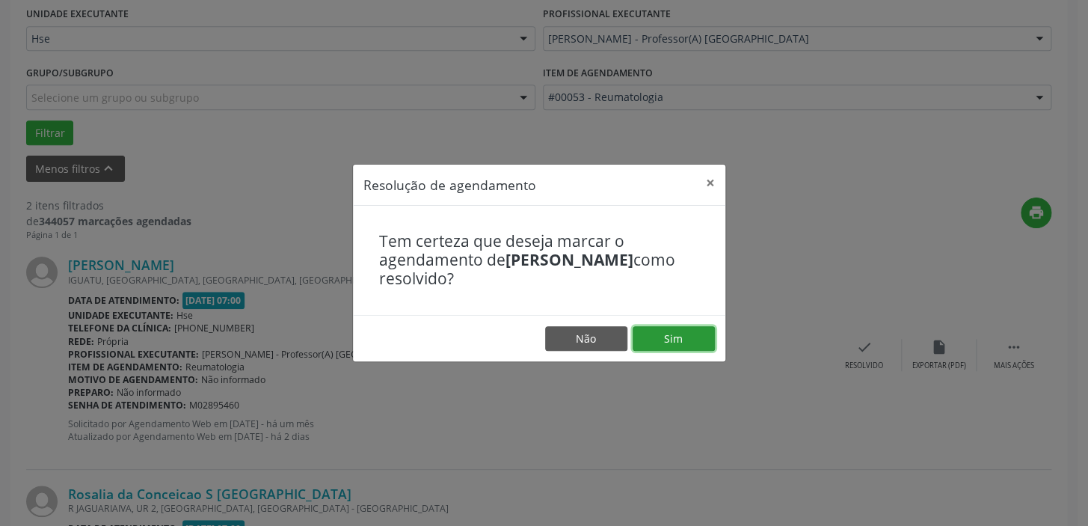
click at [698, 336] on button "Sim" at bounding box center [674, 338] width 82 height 25
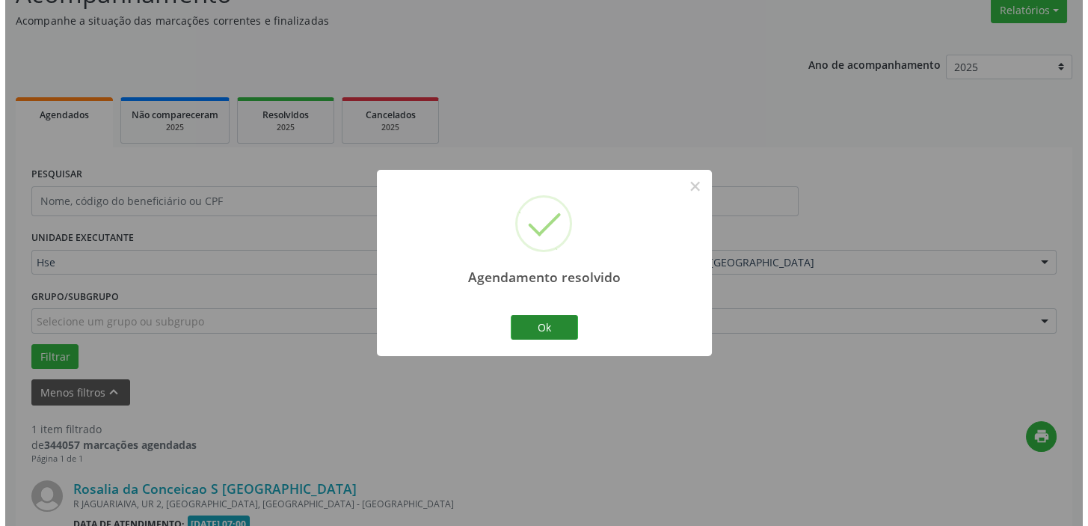
scroll to position [319, 0]
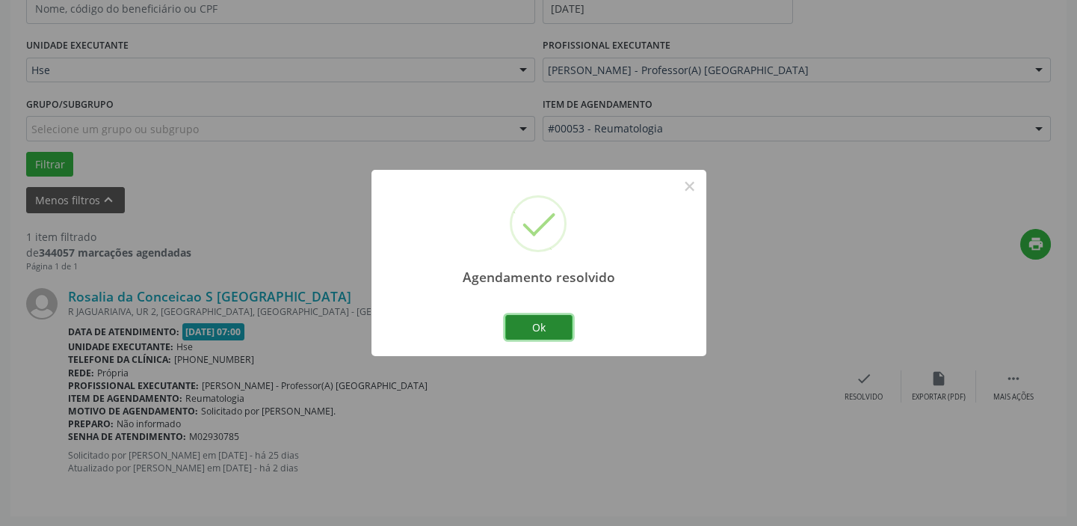
click at [547, 319] on button "Ok" at bounding box center [538, 327] width 67 height 25
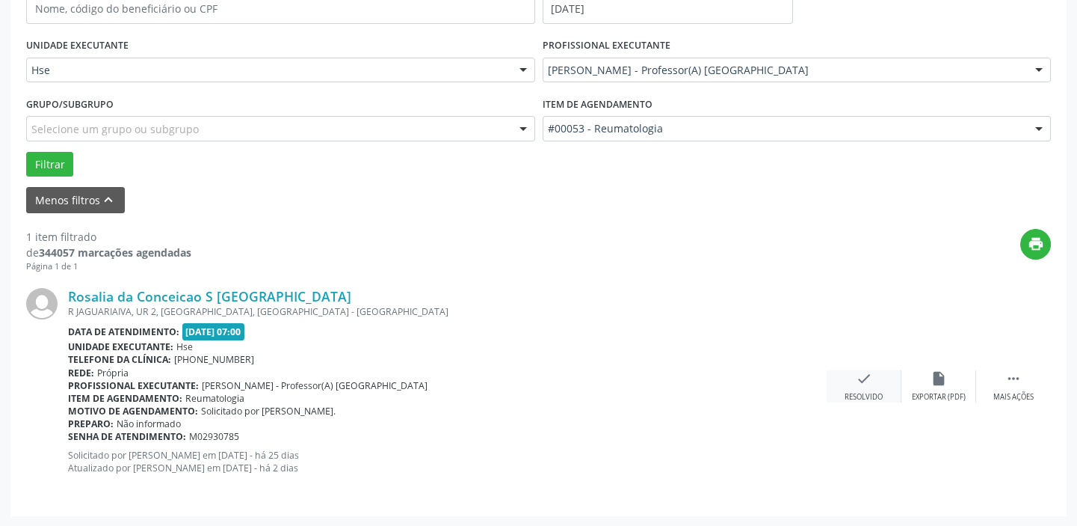
click at [843, 377] on div "check Resolvido" at bounding box center [864, 386] width 75 height 32
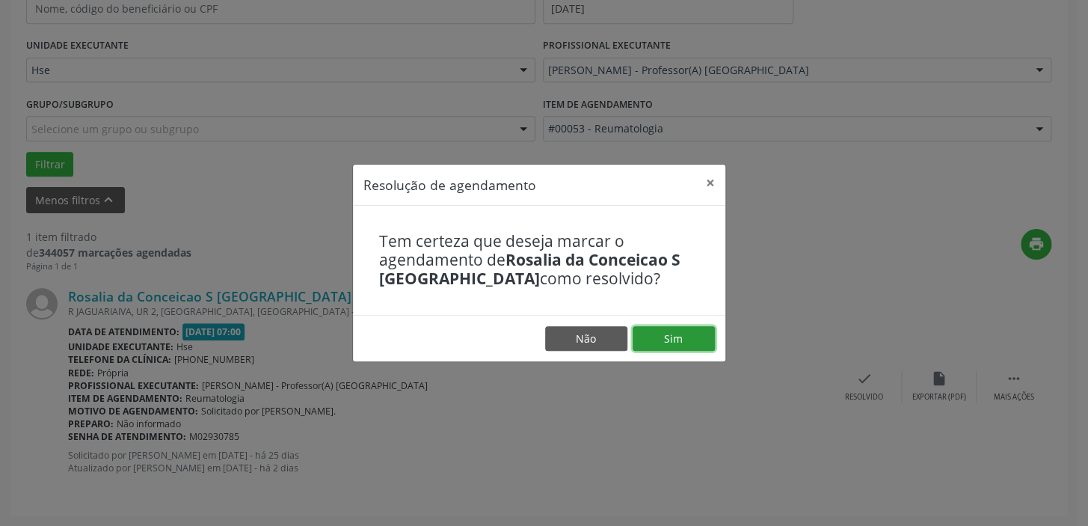
click at [689, 335] on button "Sim" at bounding box center [674, 338] width 82 height 25
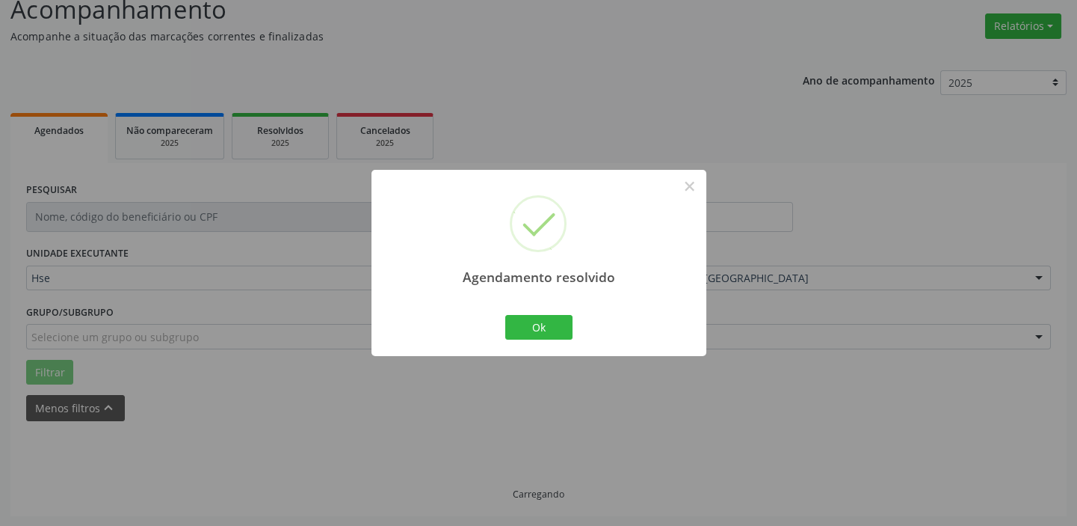
scroll to position [78, 0]
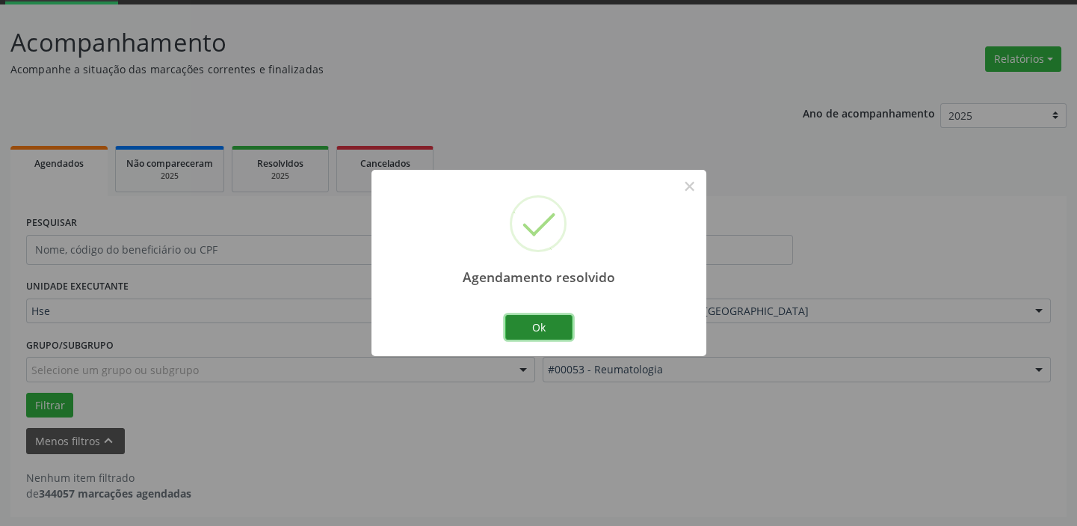
click at [544, 328] on button "Ok" at bounding box center [538, 327] width 67 height 25
